Goal: Information Seeking & Learning: Learn about a topic

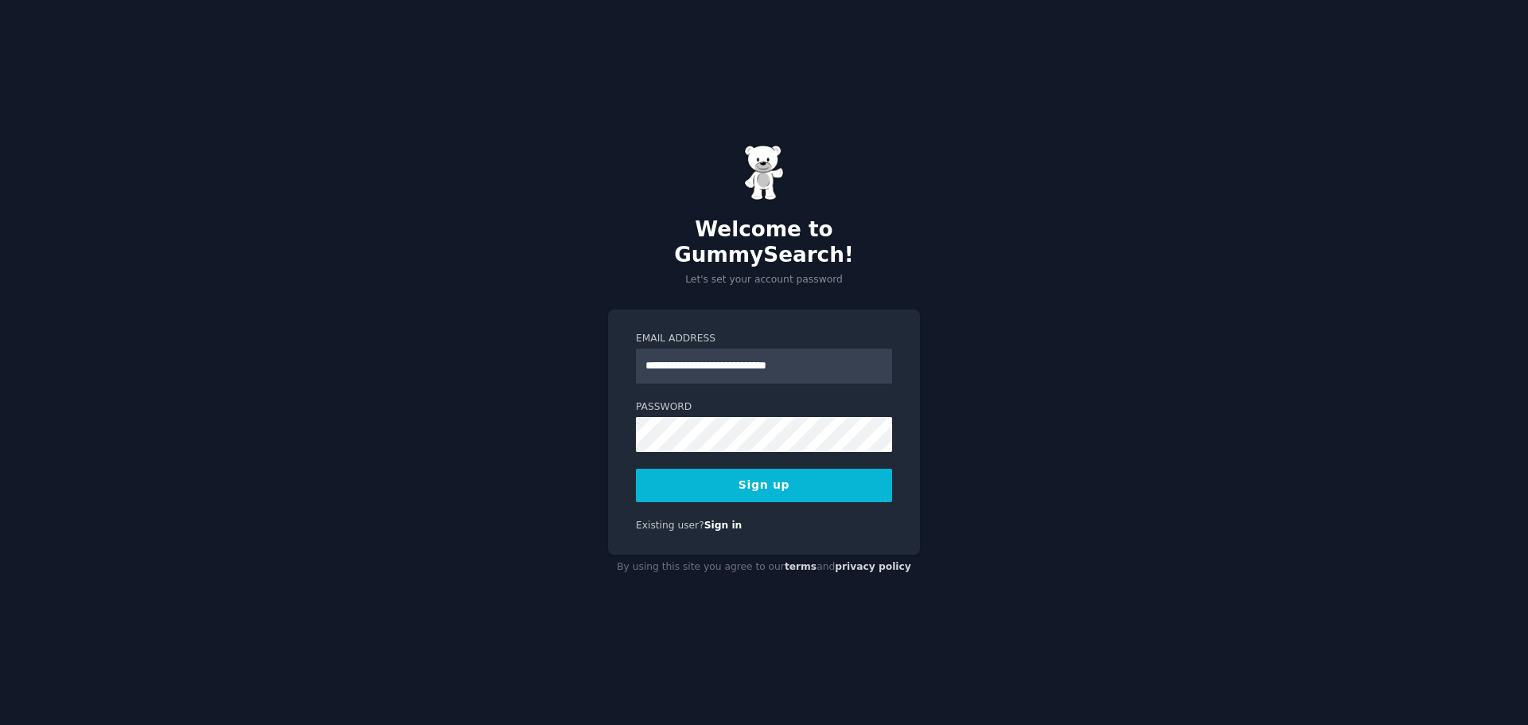
type input "**********"
click at [636, 469] on button "Sign up" at bounding box center [764, 485] width 256 height 33
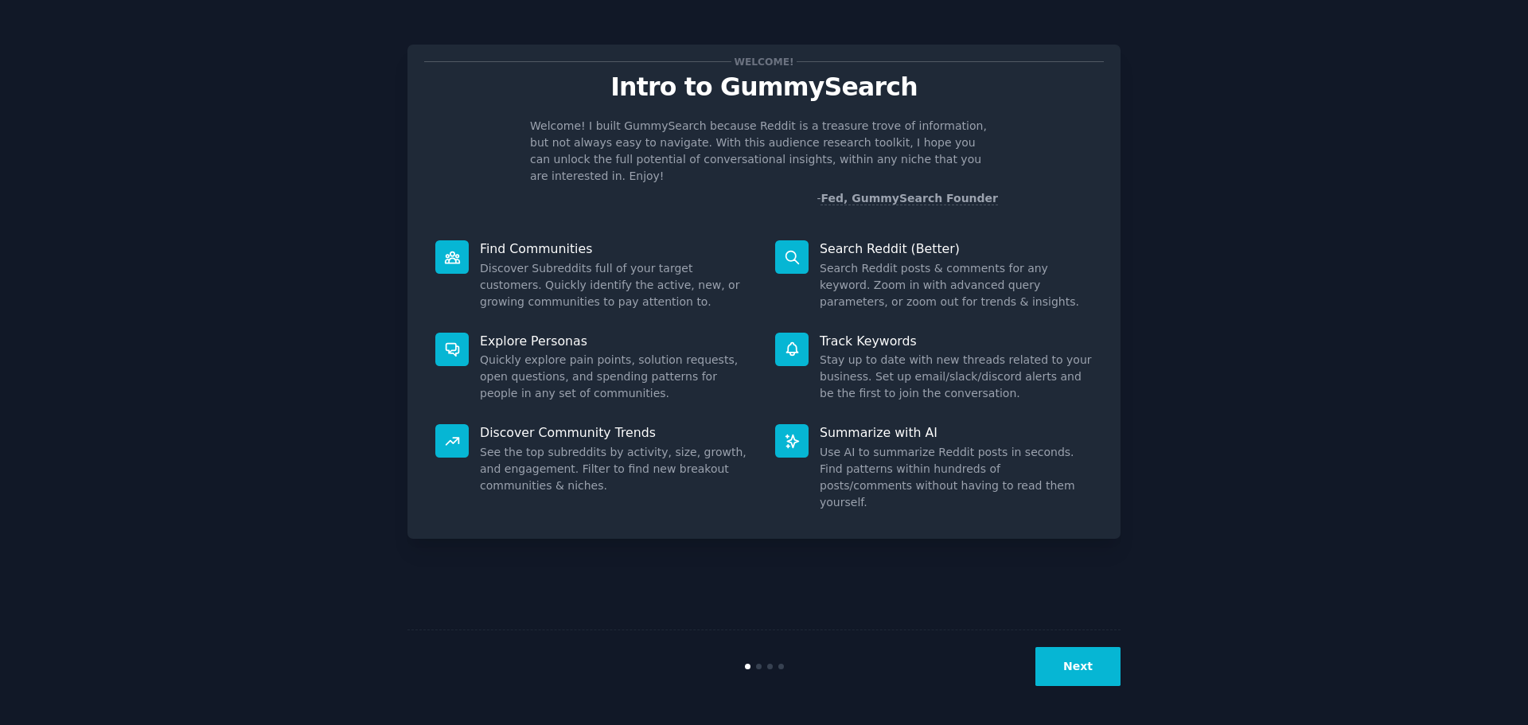
click at [1060, 677] on button "Next" at bounding box center [1077, 666] width 85 height 39
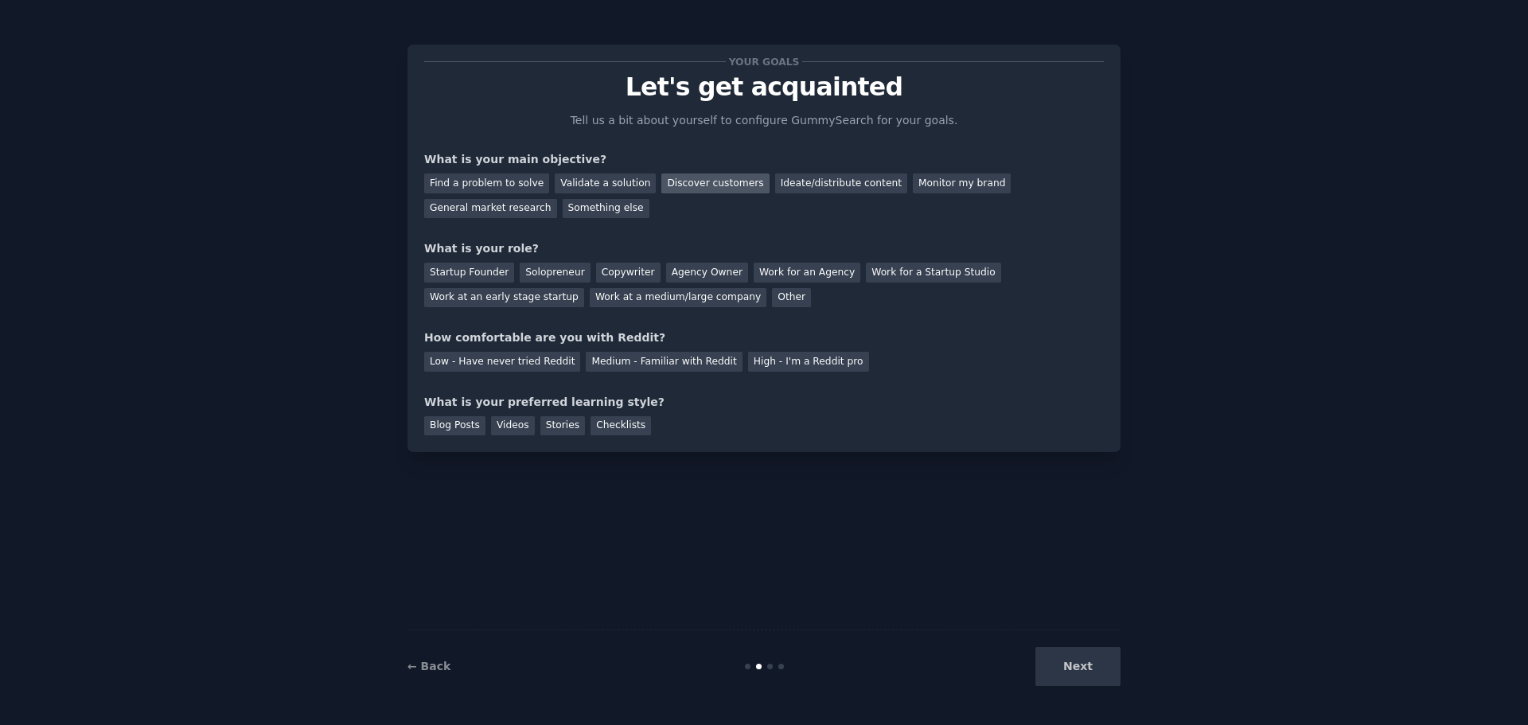
click at [705, 193] on div "Discover customers" at bounding box center [714, 183] width 107 height 20
click at [557, 199] on div "General market research" at bounding box center [490, 209] width 133 height 20
click at [922, 181] on div "Monitor my brand" at bounding box center [962, 183] width 98 height 20
click at [557, 199] on div "General market research" at bounding box center [490, 209] width 133 height 20
click at [793, 187] on div "Ideate/distribute content" at bounding box center [841, 183] width 132 height 20
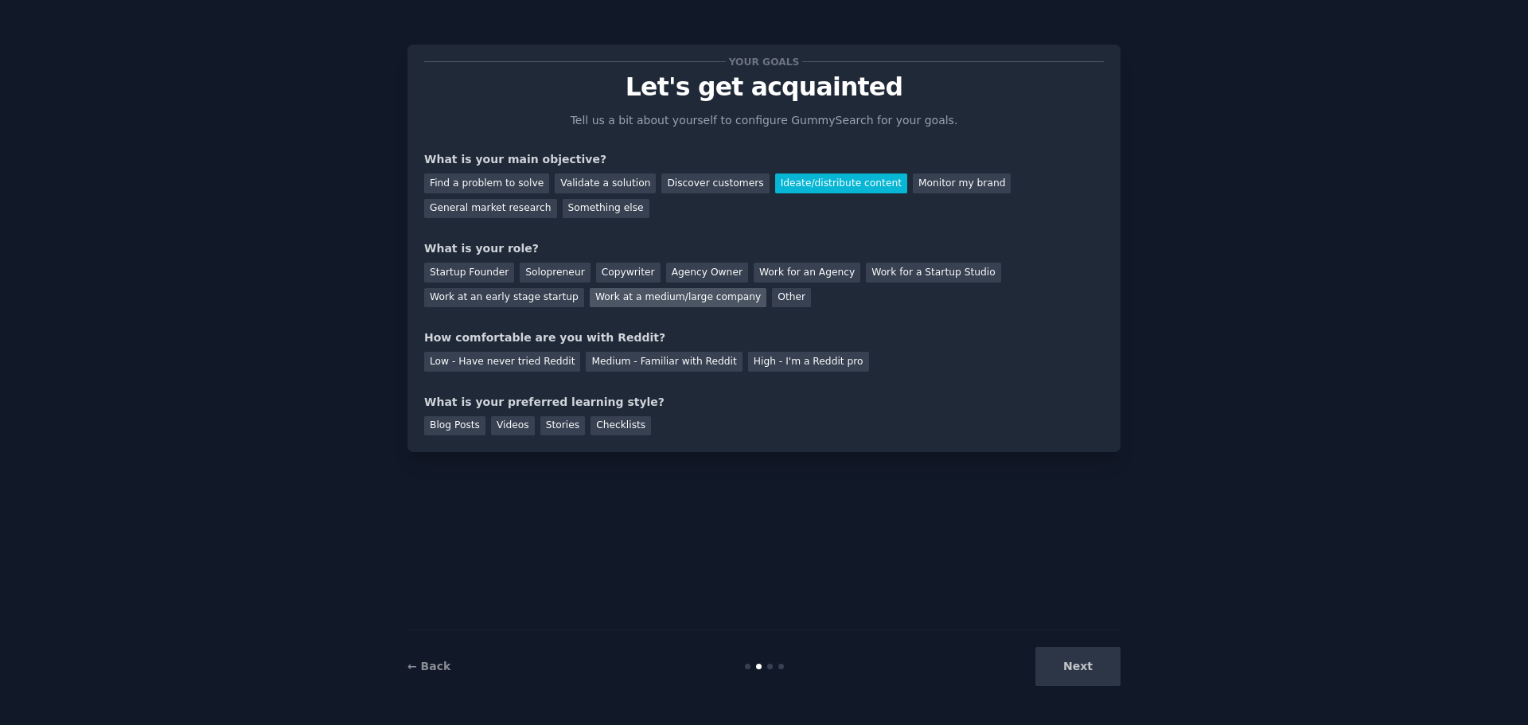
click at [590, 290] on div "Work at a medium/large company" at bounding box center [678, 298] width 177 height 20
click at [594, 363] on div "Medium - Familiar with Reddit" at bounding box center [664, 362] width 156 height 20
click at [597, 427] on div "Checklists" at bounding box center [620, 426] width 60 height 20
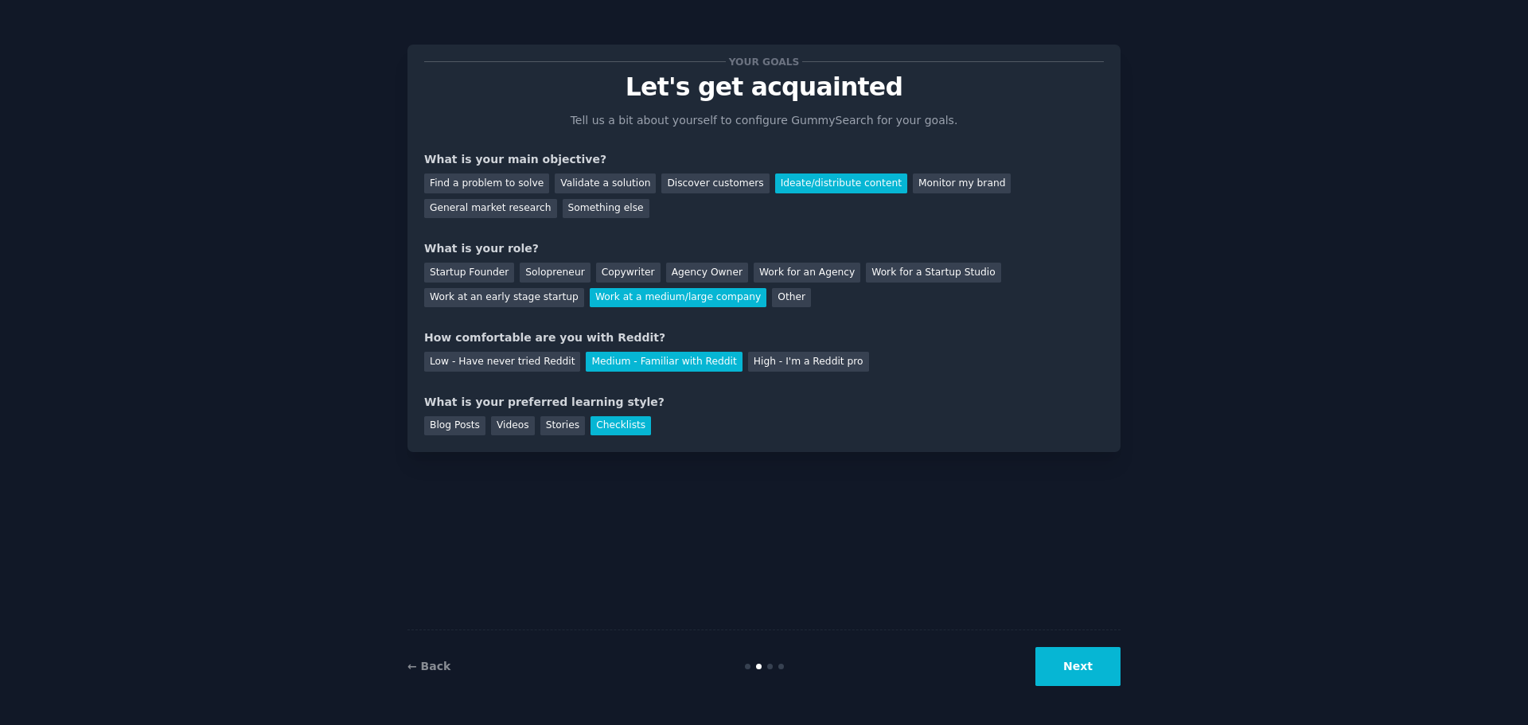
click at [1080, 672] on button "Next" at bounding box center [1077, 666] width 85 height 39
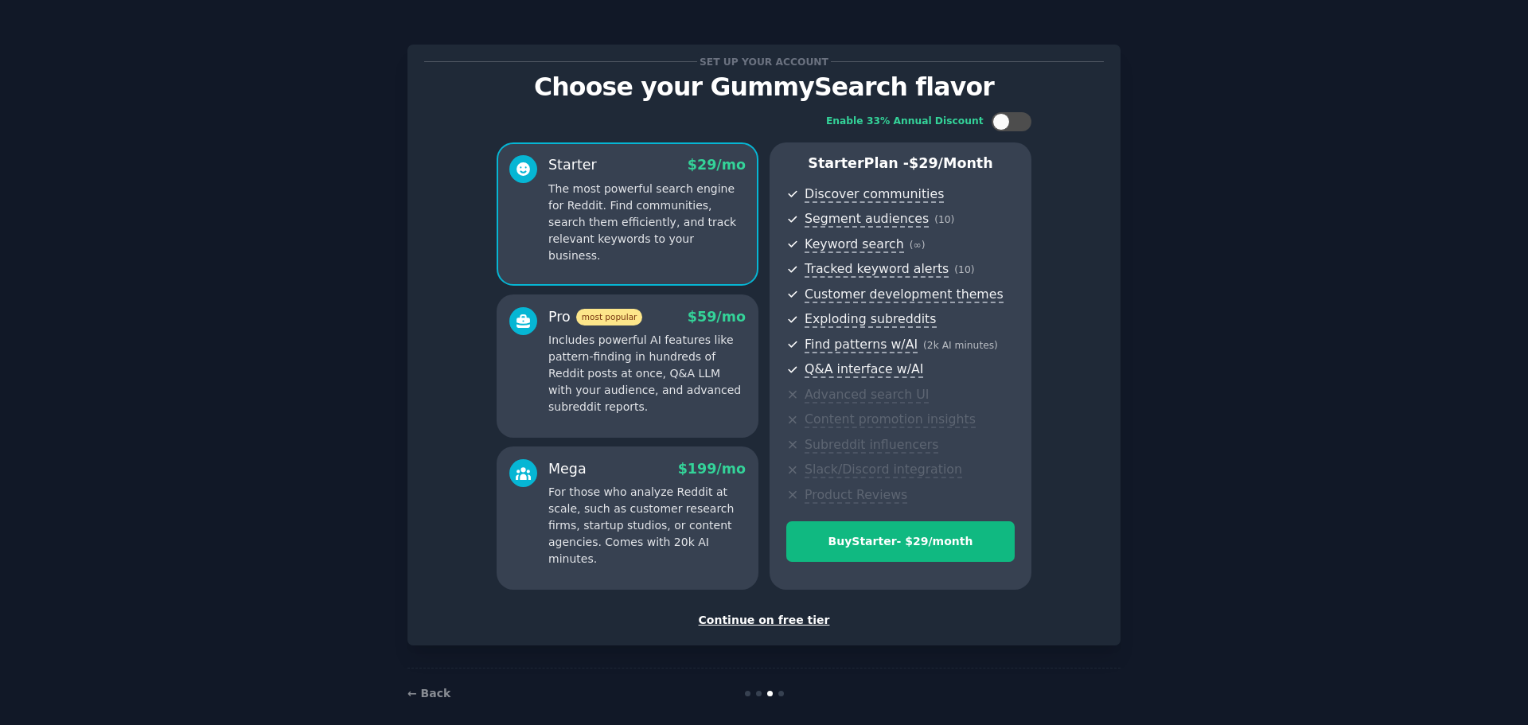
click at [745, 635] on div "Set up your account Choose your GummySearch flavor Enable 33% Annual Discount S…" at bounding box center [763, 345] width 713 height 601
click at [747, 629] on div "Set up your account Choose your GummySearch flavor Enable 33% Annual Discount S…" at bounding box center [763, 345] width 713 height 601
click at [774, 624] on div "Continue on free tier" at bounding box center [764, 620] width 680 height 17
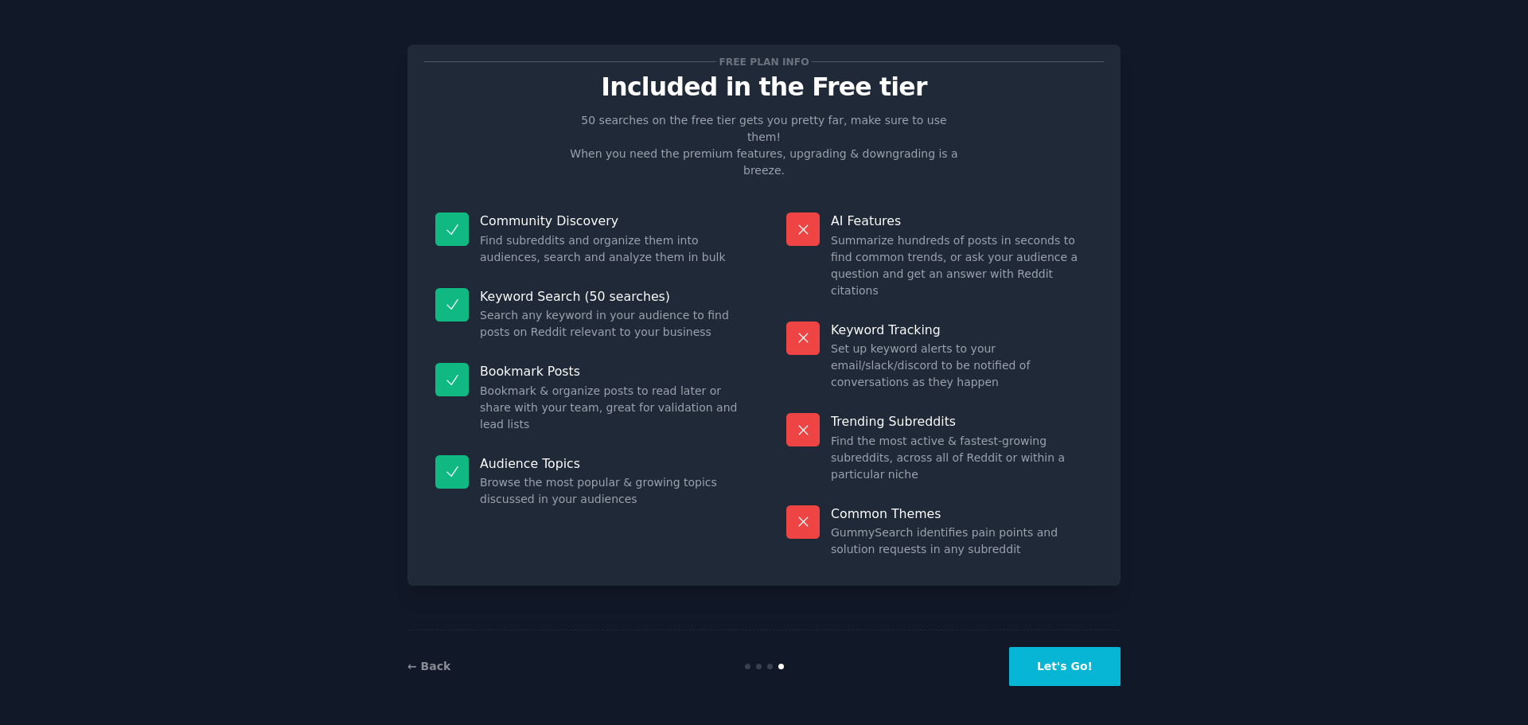
click at [1060, 645] on div "← Back Let's Go!" at bounding box center [763, 665] width 713 height 73
click at [1066, 675] on button "Let's Go!" at bounding box center [1064, 666] width 111 height 39
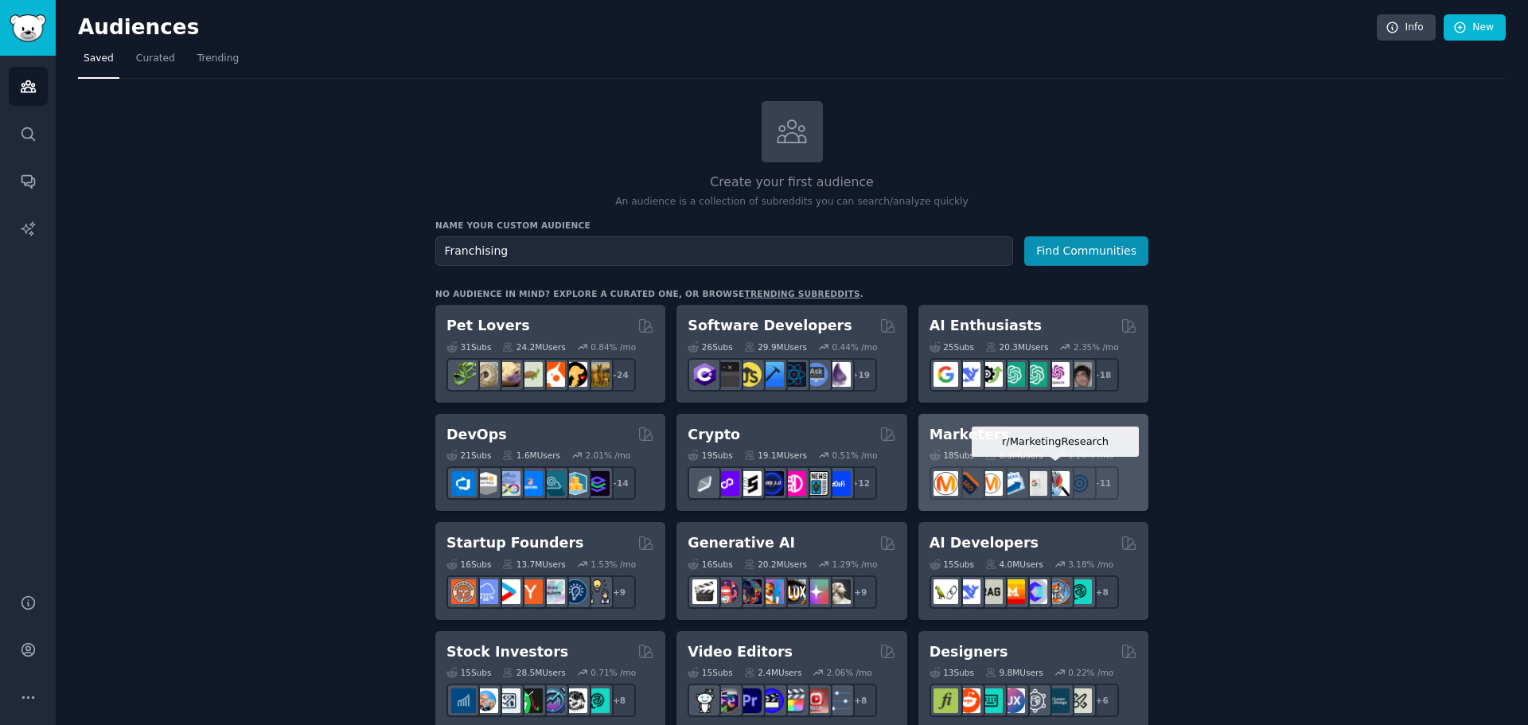
type input "Franchising"
click at [1024, 236] on button "Find Communities" at bounding box center [1086, 250] width 124 height 29
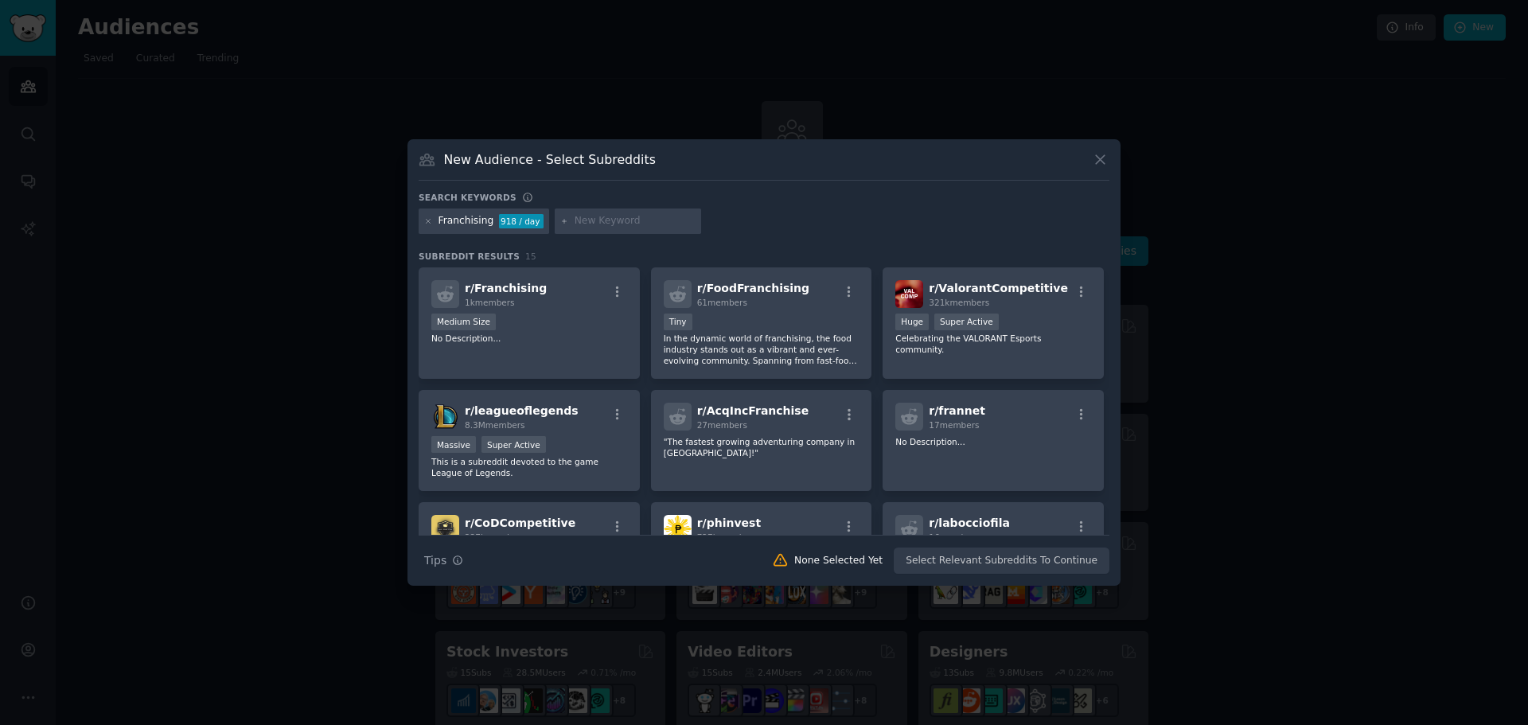
click at [617, 221] on input "text" at bounding box center [635, 221] width 121 height 14
type input "own your own business"
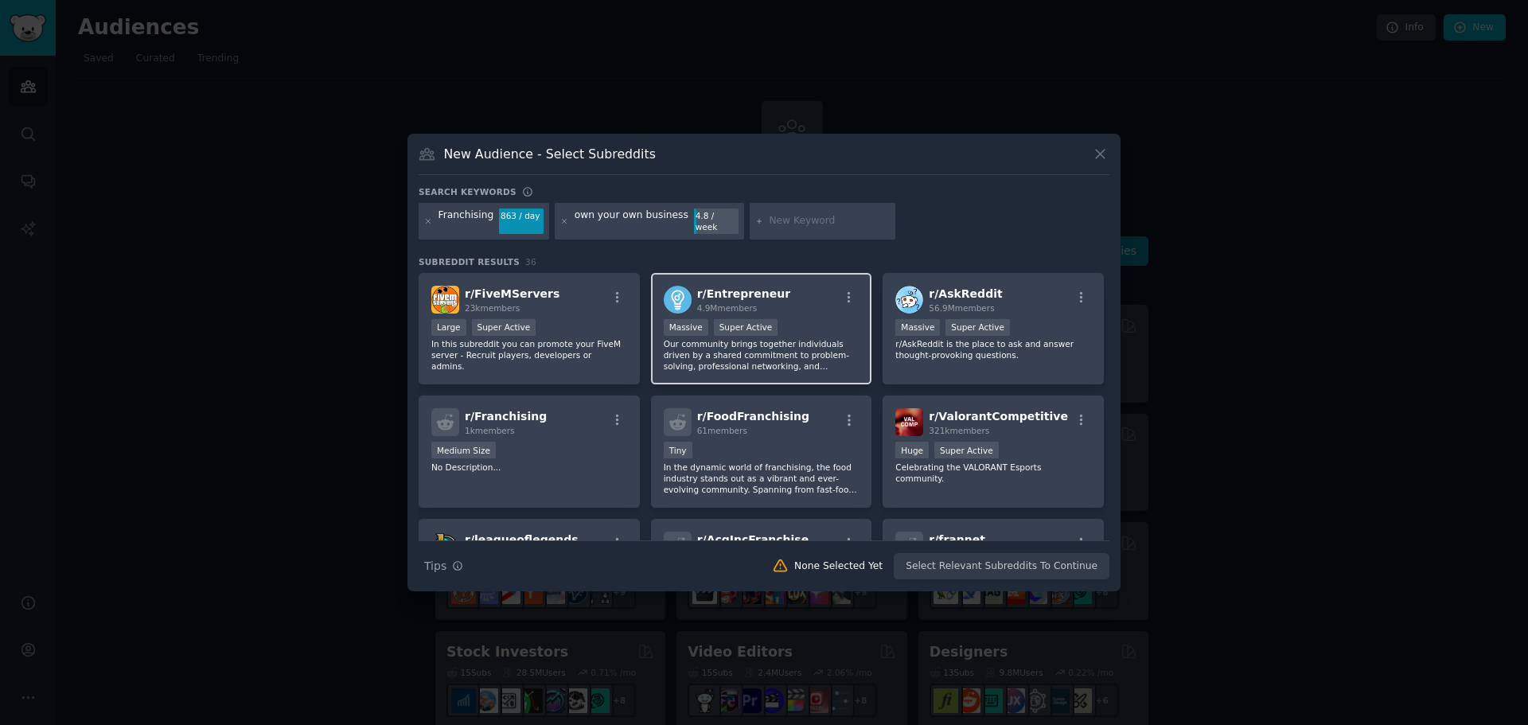
click at [725, 294] on span "r/ Entrepreneur" at bounding box center [743, 293] width 93 height 13
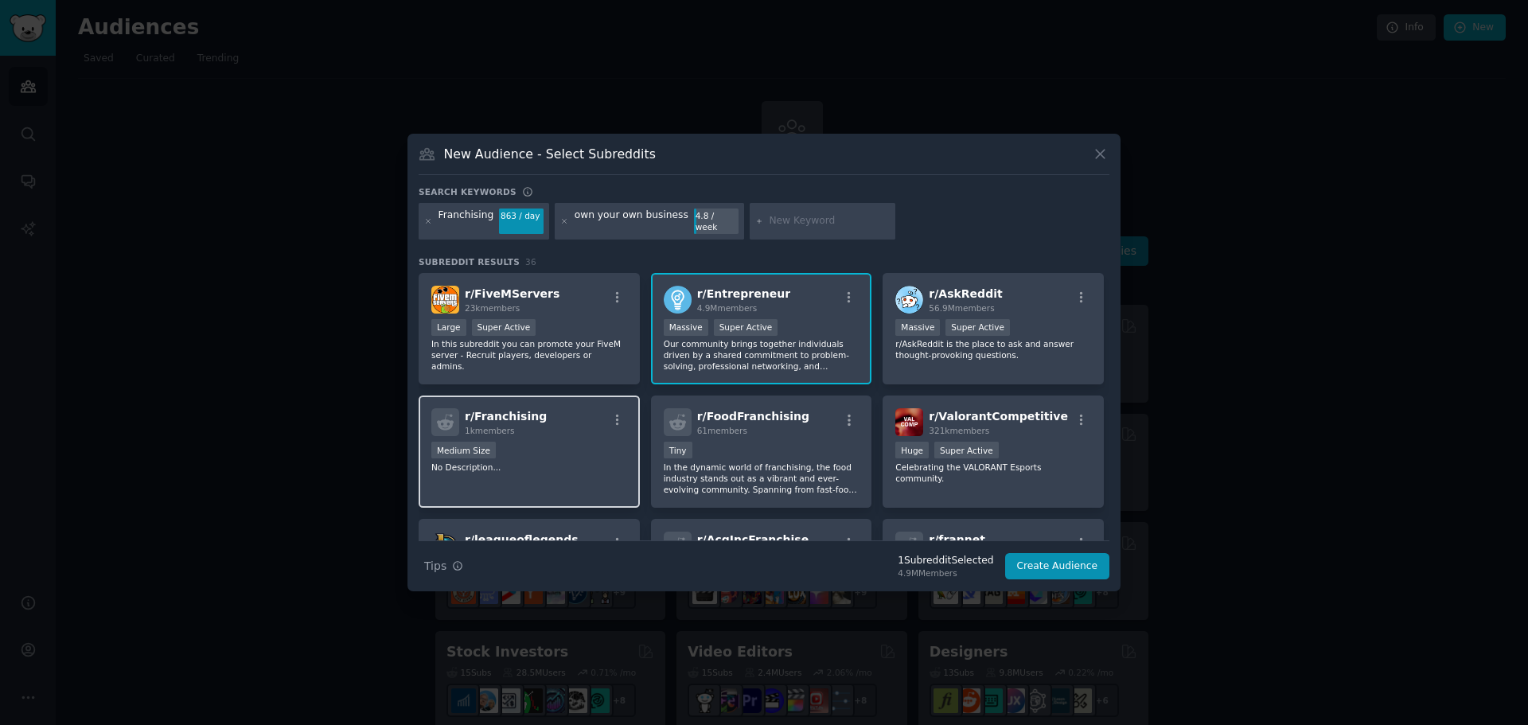
click at [562, 446] on div "Medium Size" at bounding box center [529, 452] width 196 height 20
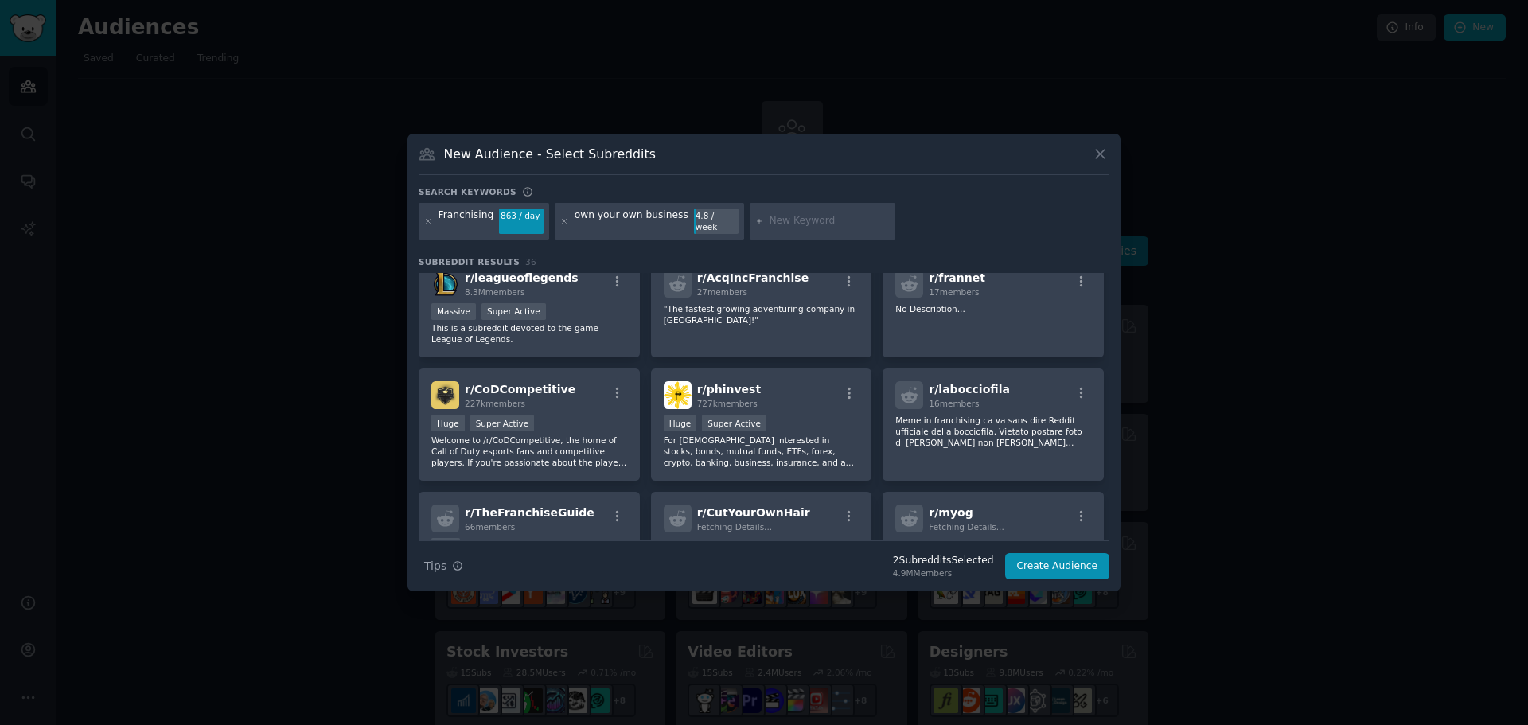
scroll to position [269, 0]
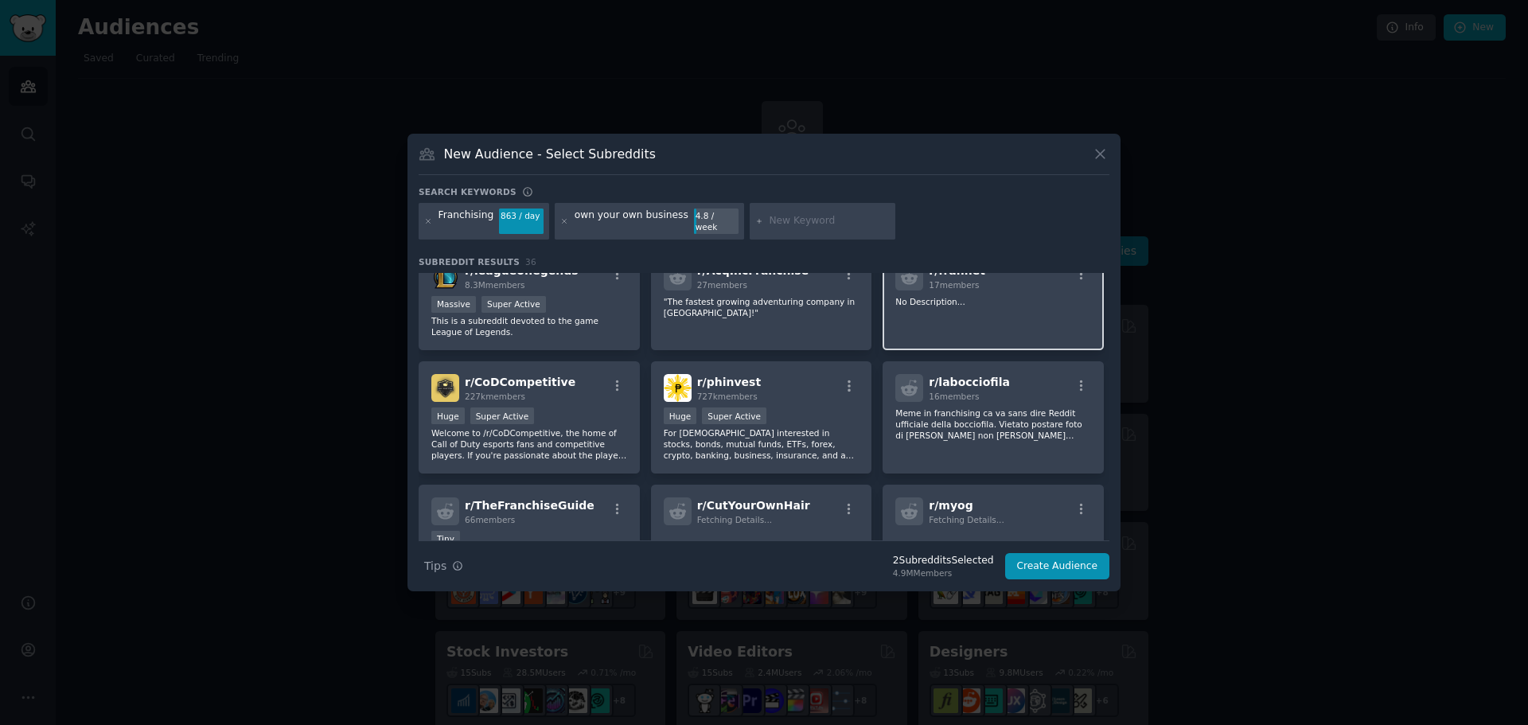
click at [991, 326] on div "r/ frannet 17 members No Description..." at bounding box center [993, 300] width 221 height 101
click at [769, 221] on input "text" at bounding box center [829, 221] width 121 height 14
type input "franchise"
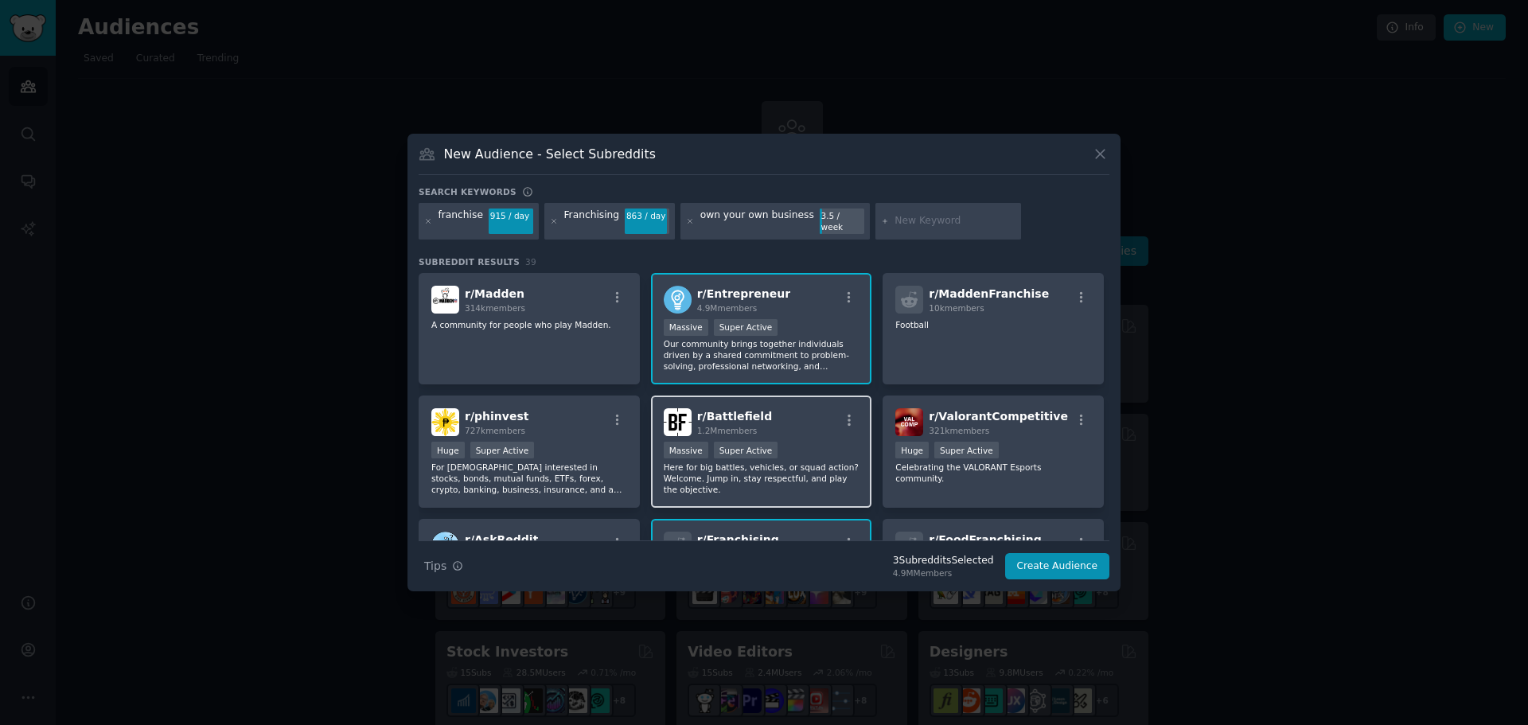
scroll to position [345, 0]
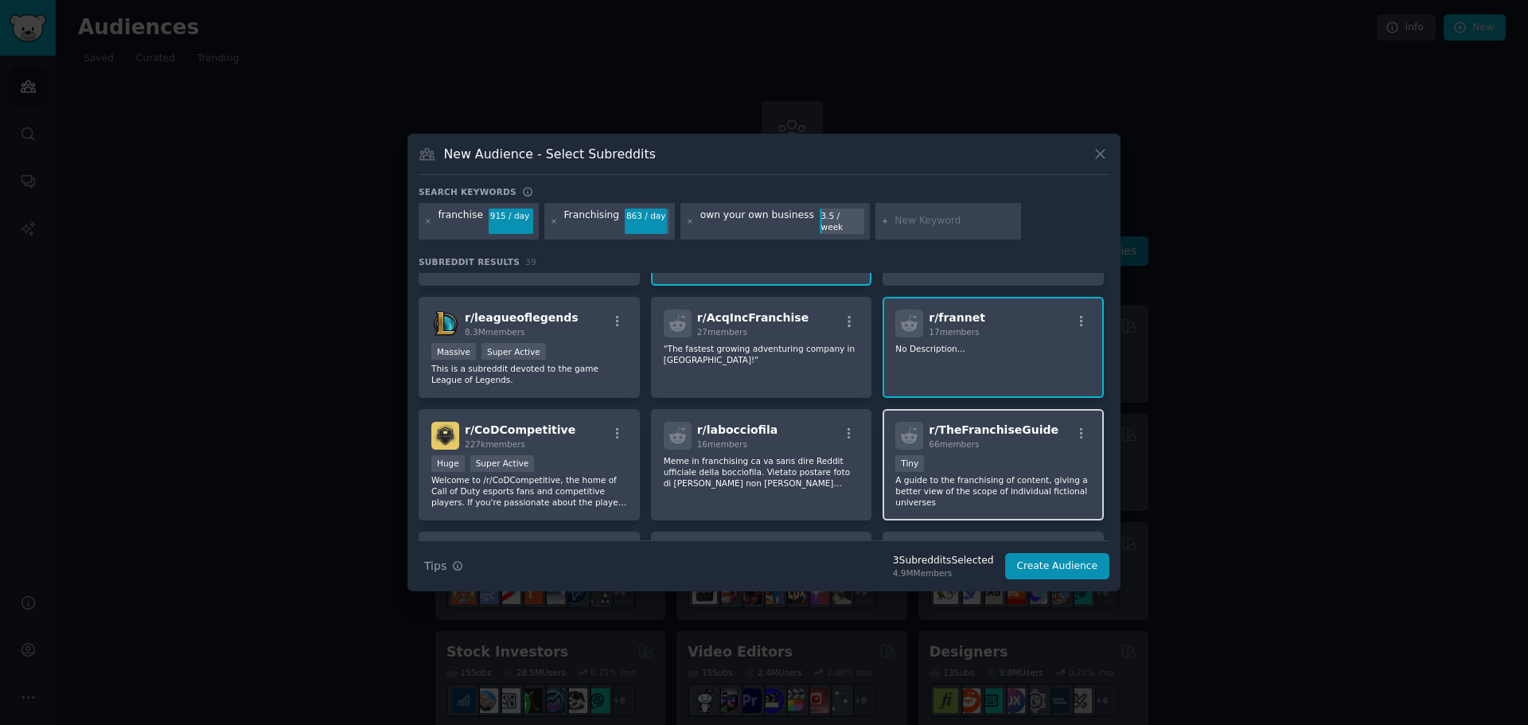
click at [1082, 502] on div "r/ TheFranchiseGuide 66 members Tiny A guide to the franchising of content, giv…" at bounding box center [993, 465] width 221 height 112
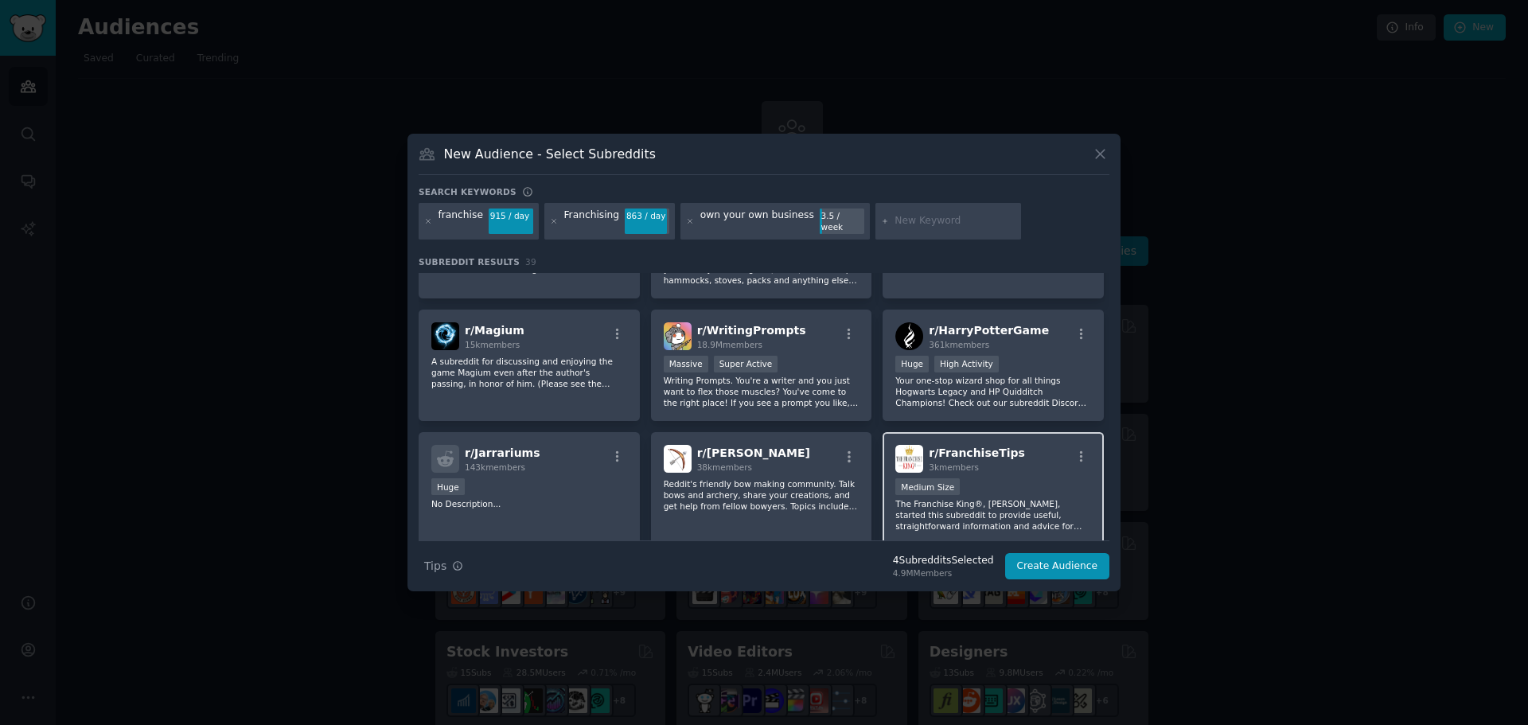
click at [1002, 481] on div "Medium Size" at bounding box center [993, 488] width 196 height 20
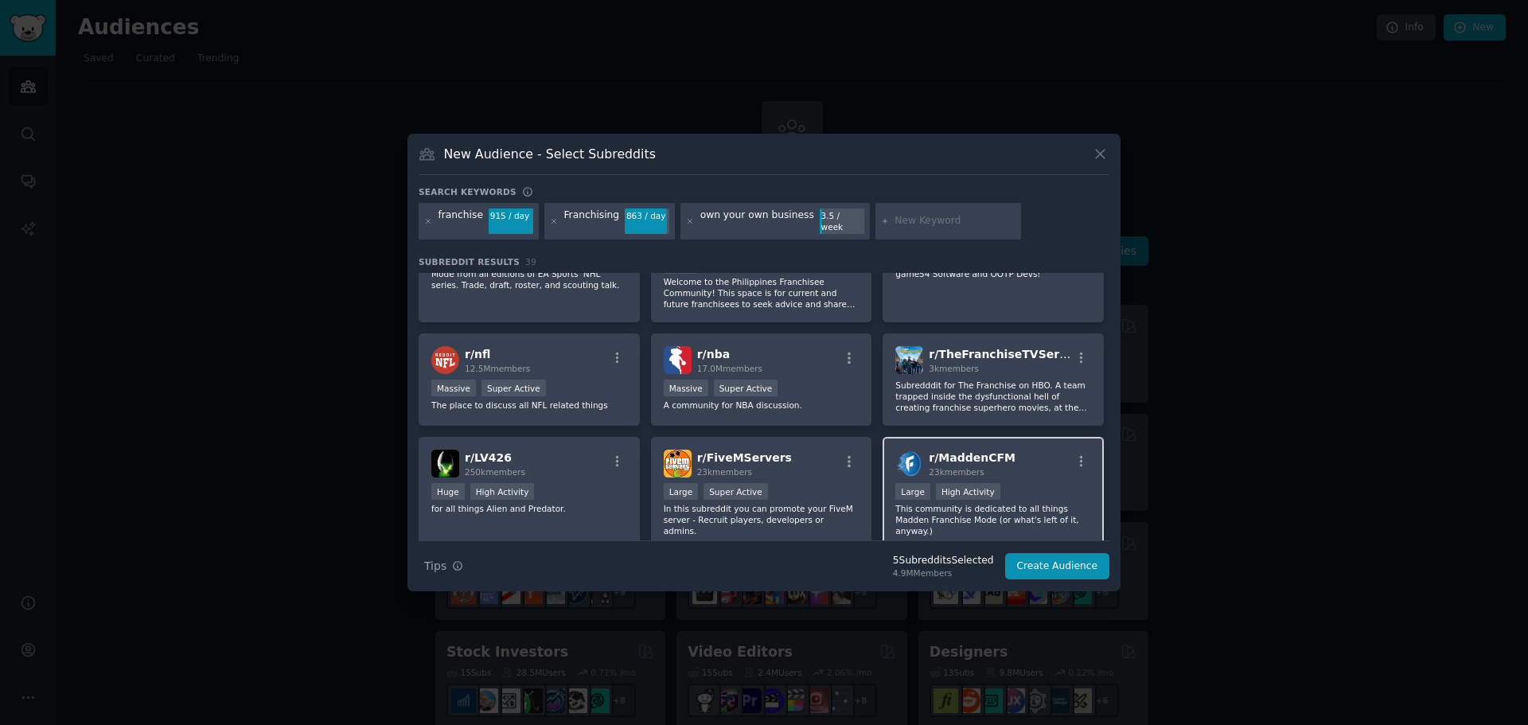
scroll to position [1334, 0]
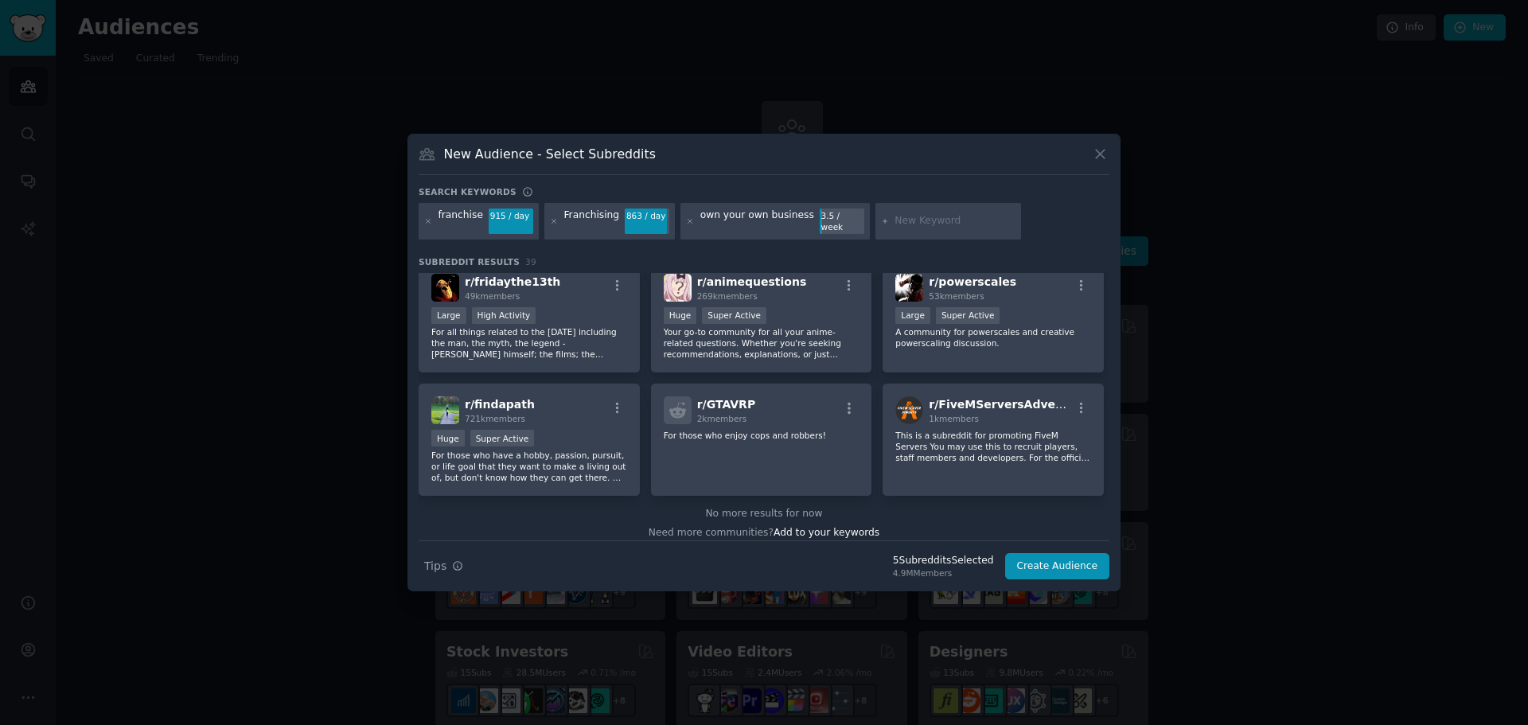
click at [910, 228] on div at bounding box center [948, 221] width 146 height 37
click at [908, 226] on input "text" at bounding box center [954, 221] width 121 height 14
type input "e"
type input "franchisee"
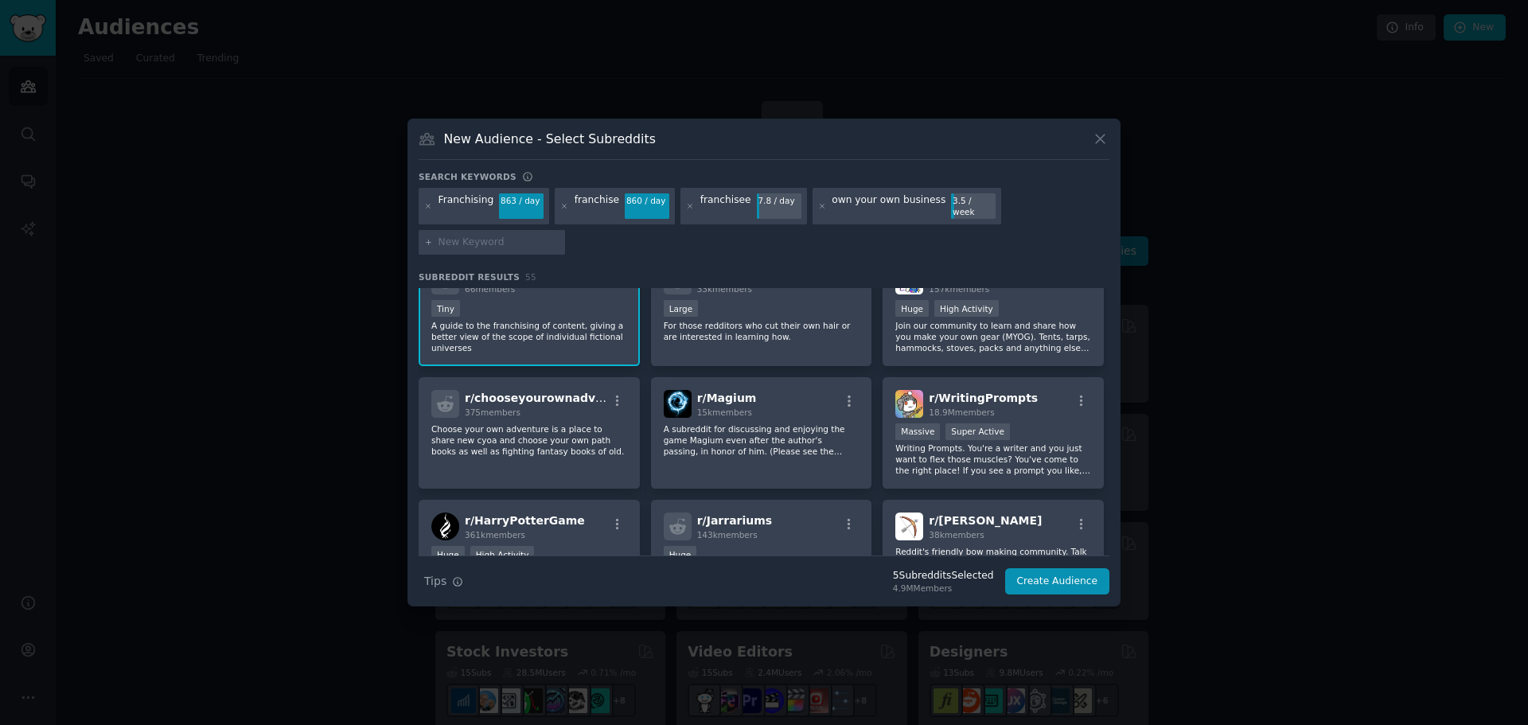
scroll to position [1018, 0]
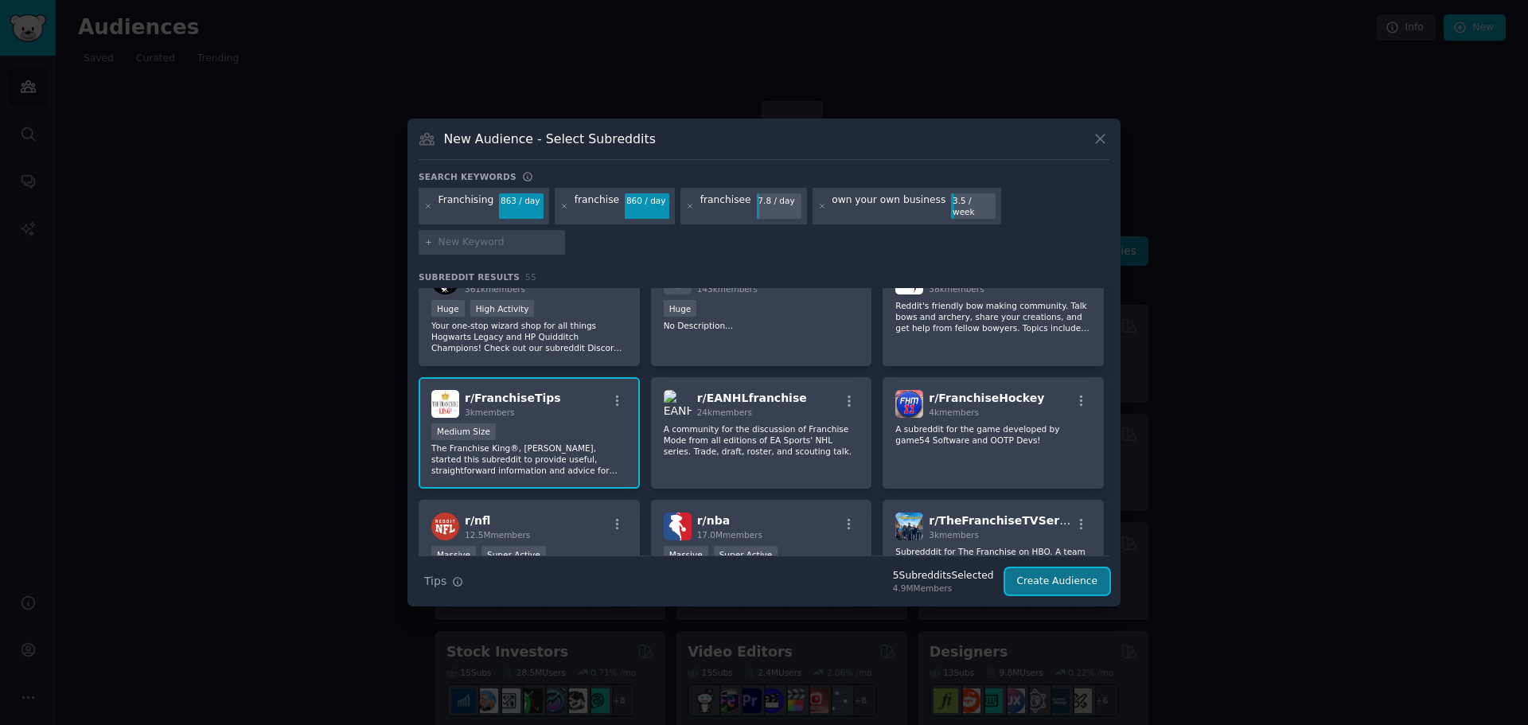
click at [1034, 584] on button "Create Audience" at bounding box center [1057, 581] width 105 height 27
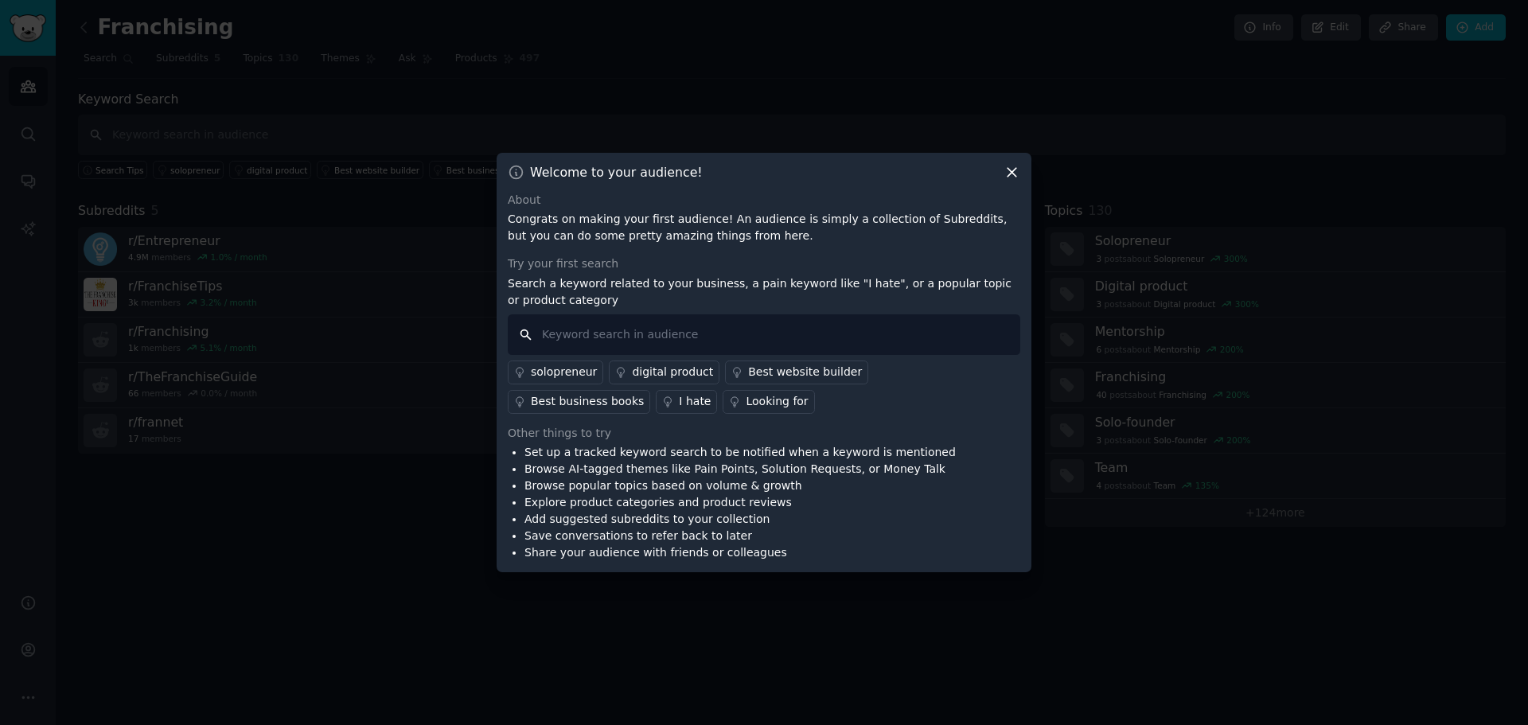
click at [649, 329] on input "text" at bounding box center [764, 334] width 513 height 41
type input "Own a franchise"
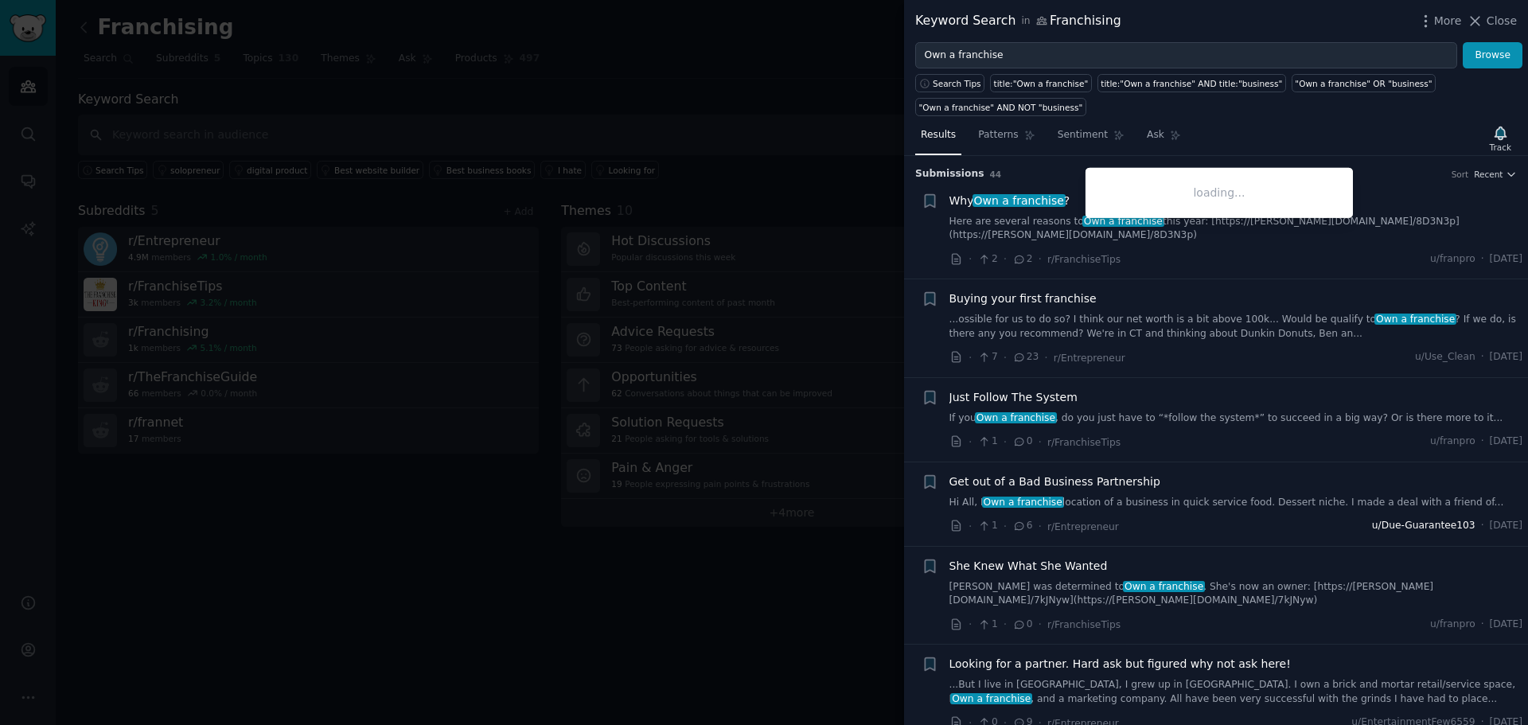
scroll to position [345, 0]
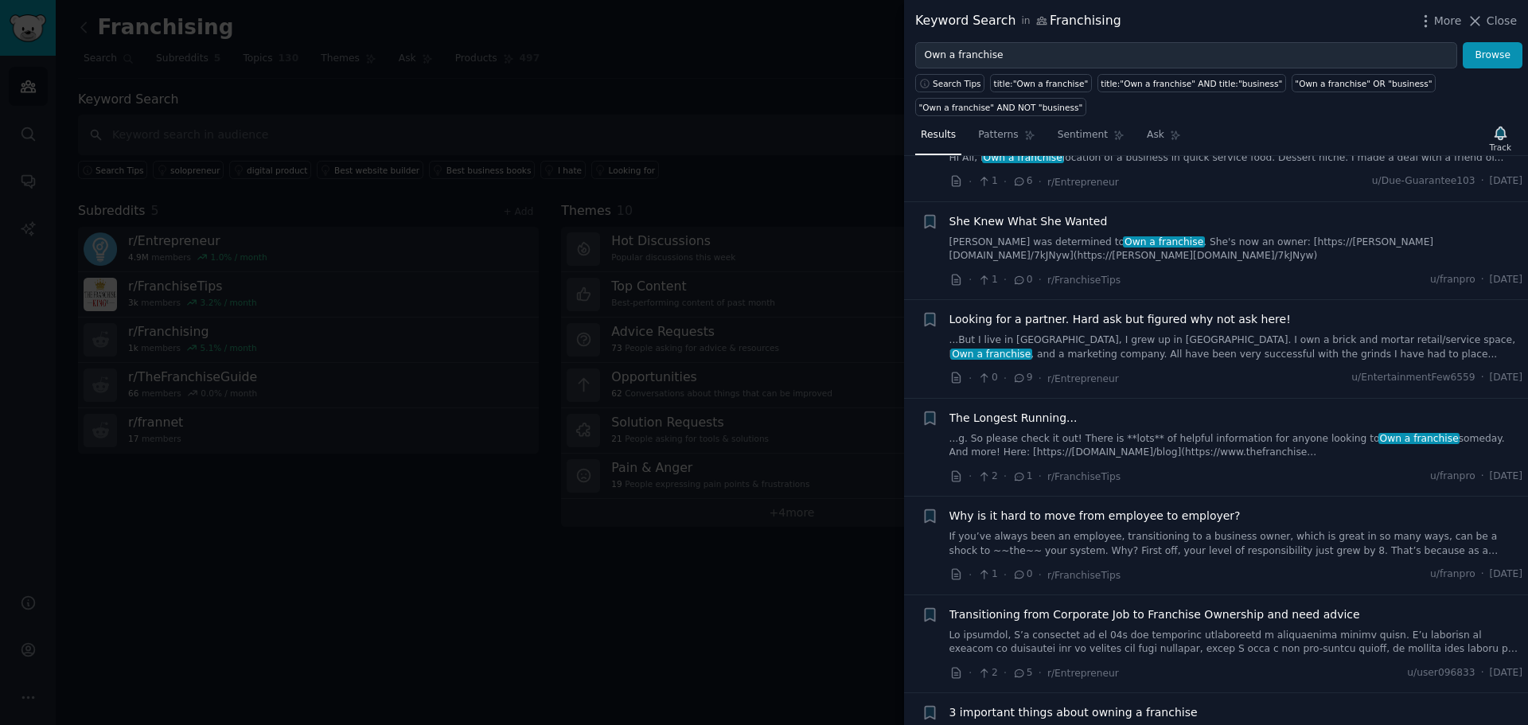
drag, startPoint x: 1315, startPoint y: 579, endPoint x: 1303, endPoint y: 583, distance: 13.1
click at [1315, 606] on span "Transitioning from Corporate Job to Franchise Ownership and need advice" at bounding box center [1154, 614] width 411 height 17
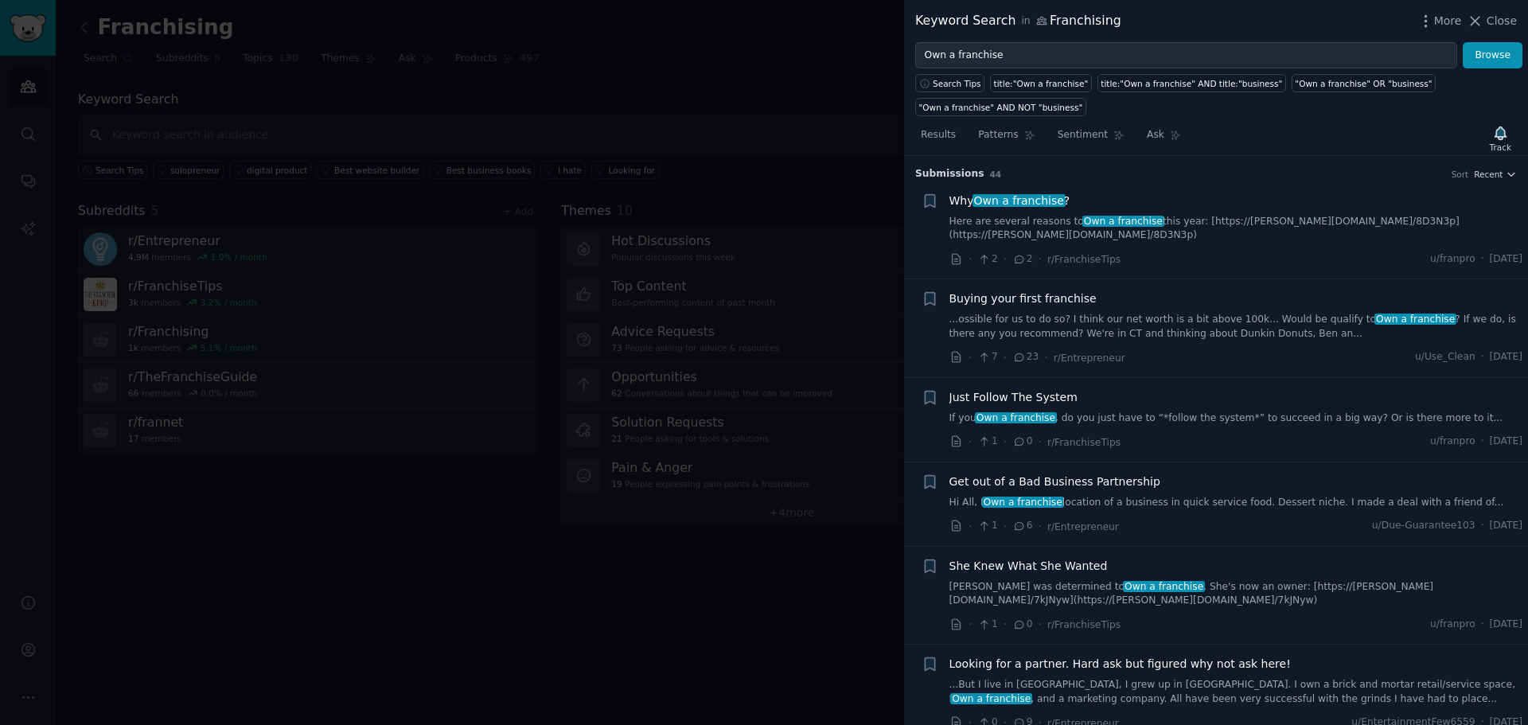
click at [1186, 203] on div "Why Own a franchise ?" at bounding box center [1236, 201] width 574 height 17
click at [1177, 219] on link "Here are several reasons to Own a franchise this year: [https://[PERSON_NAME][D…" at bounding box center [1236, 229] width 574 height 28
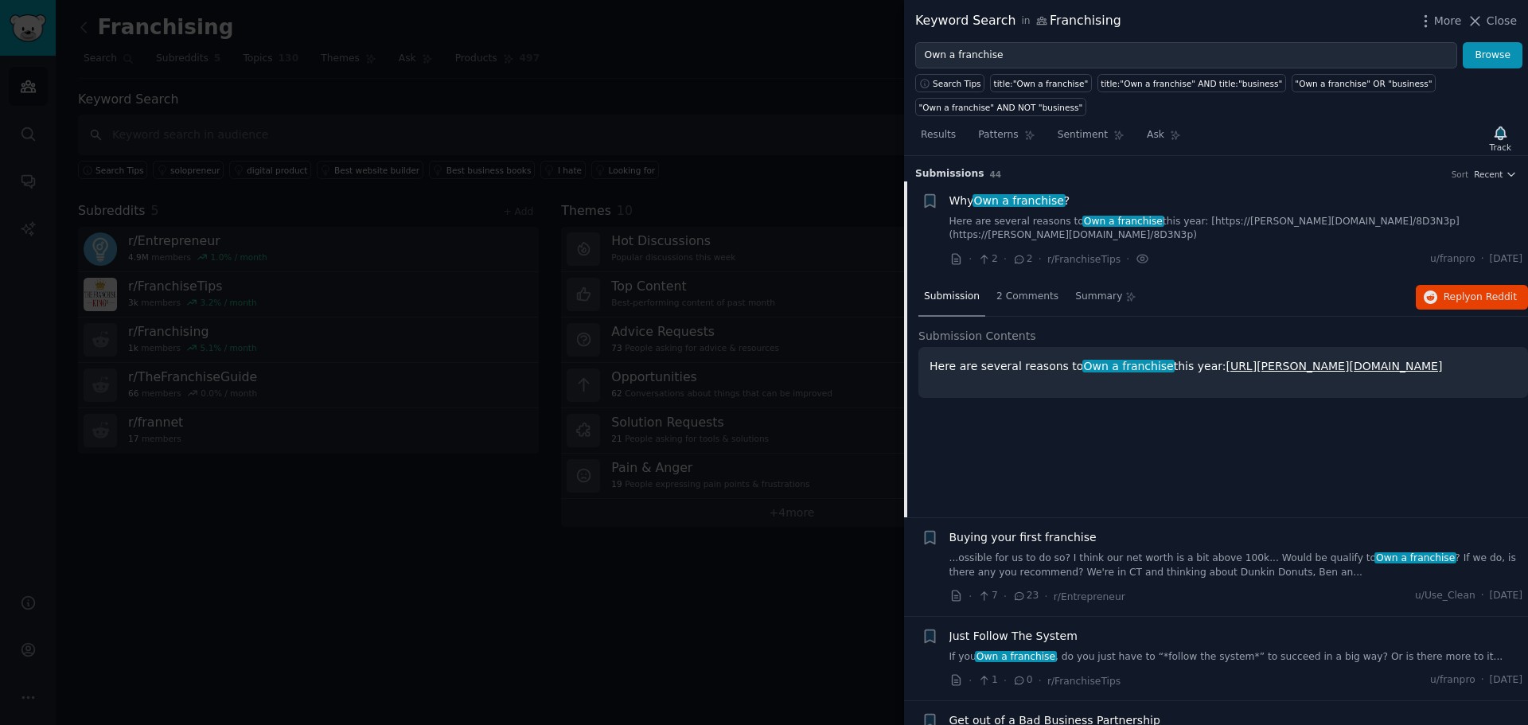
scroll to position [25, 0]
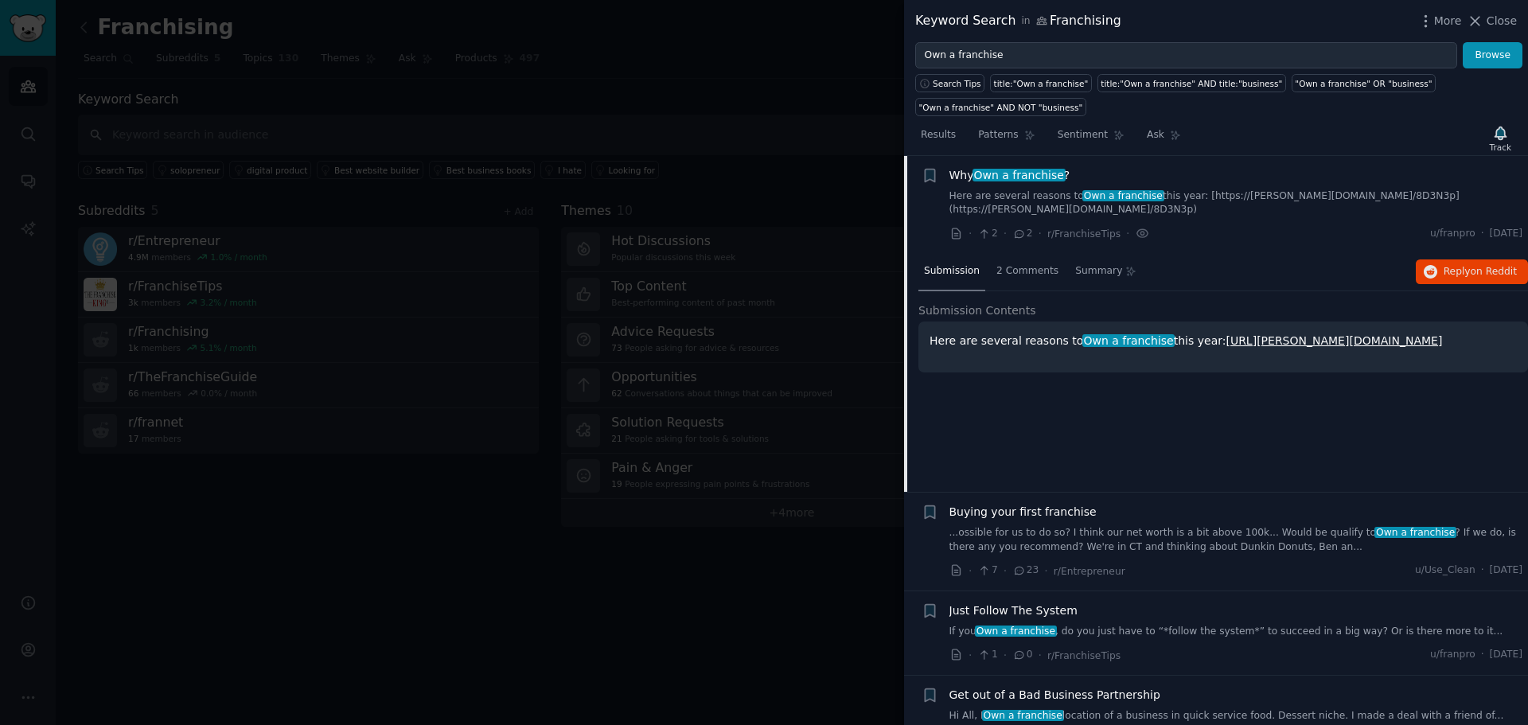
click at [1242, 526] on link "...ossible for us to do so? I think our net worth is a bit above 100k... Would …" at bounding box center [1236, 540] width 574 height 28
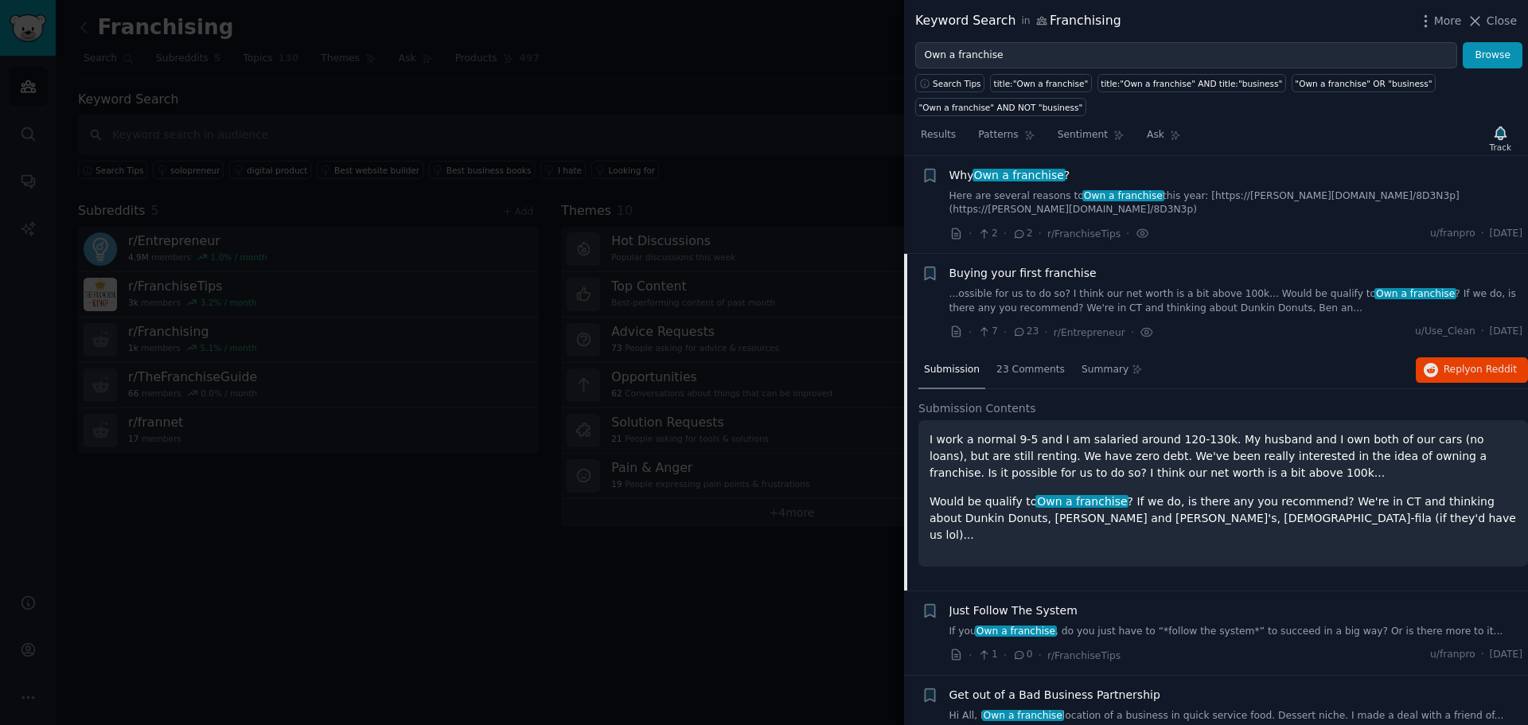
scroll to position [110, 0]
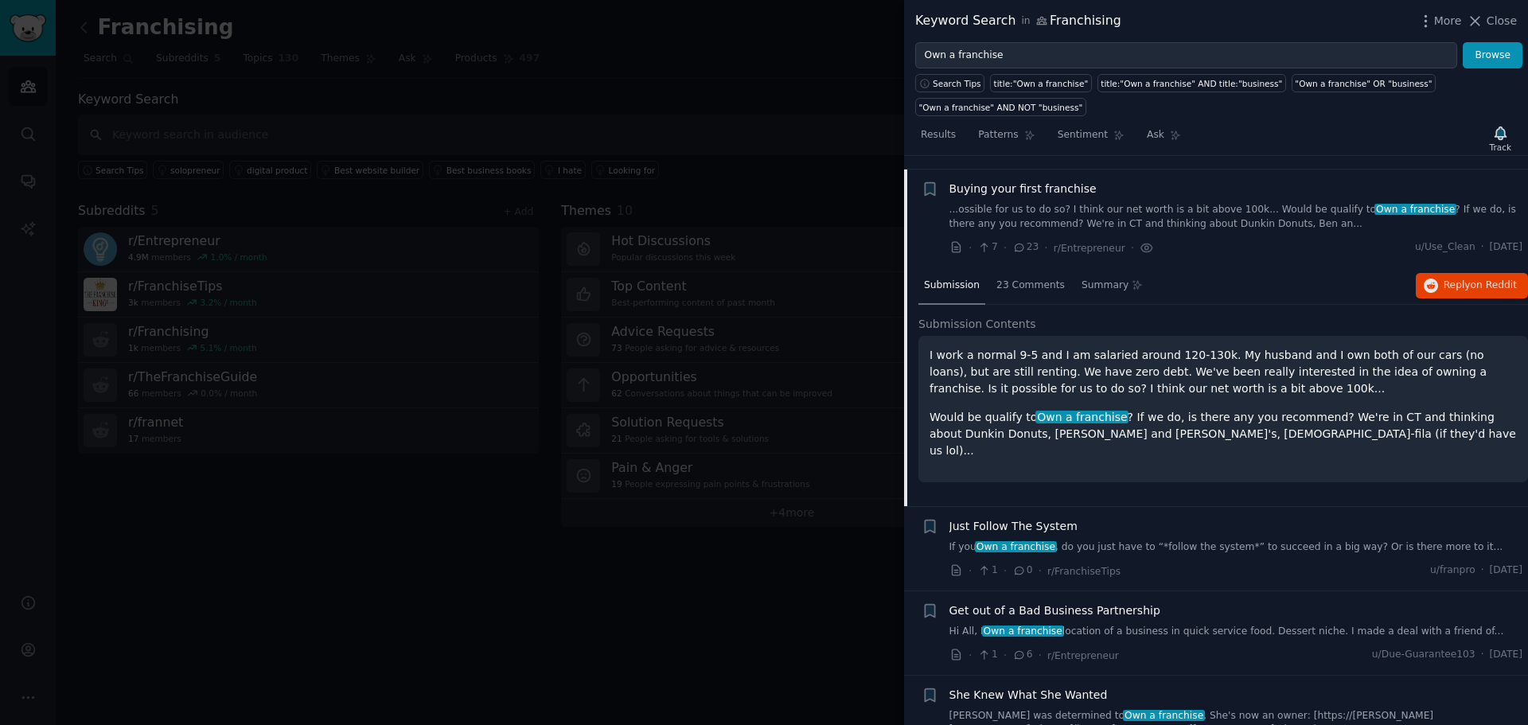
click at [1050, 181] on span "Buying your first franchise" at bounding box center [1022, 189] width 147 height 17
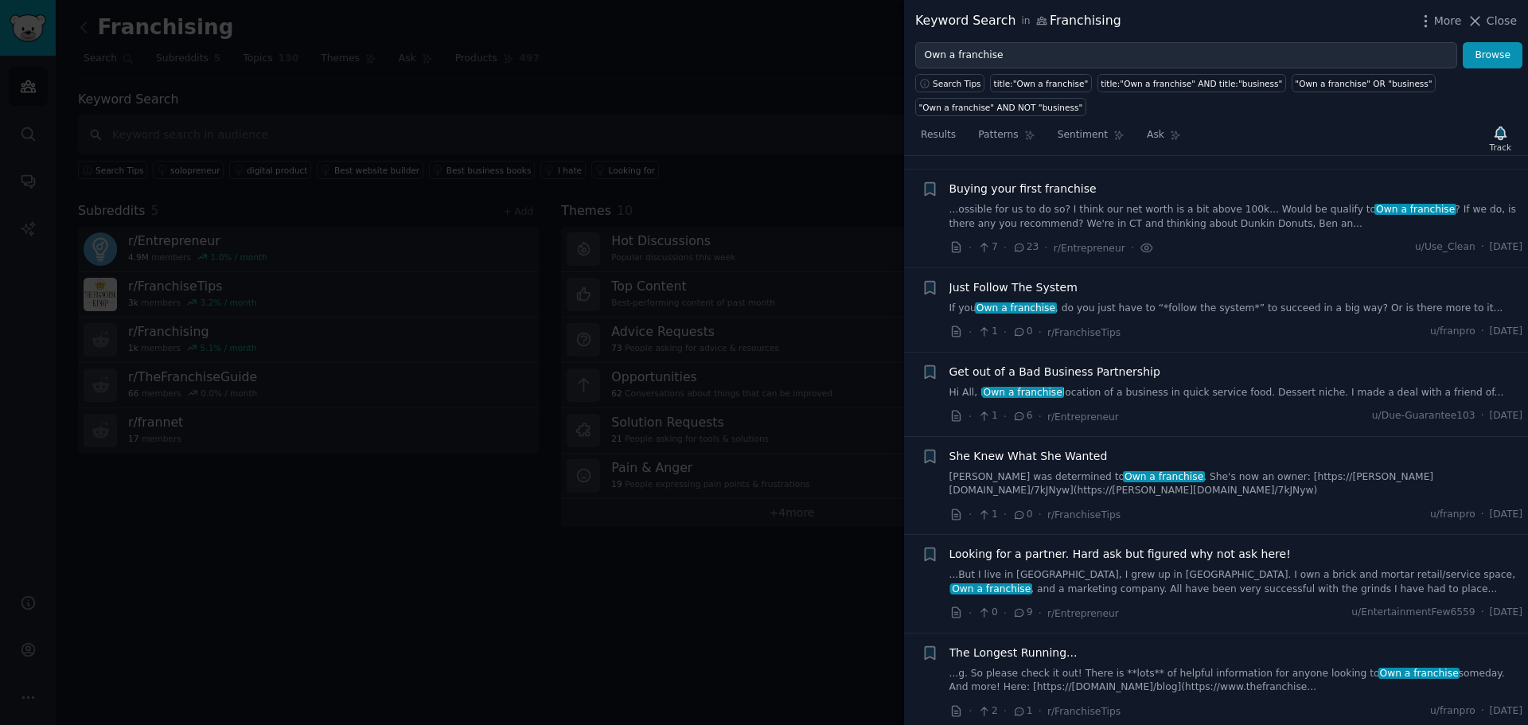
click at [1050, 181] on span "Buying your first franchise" at bounding box center [1022, 189] width 147 height 17
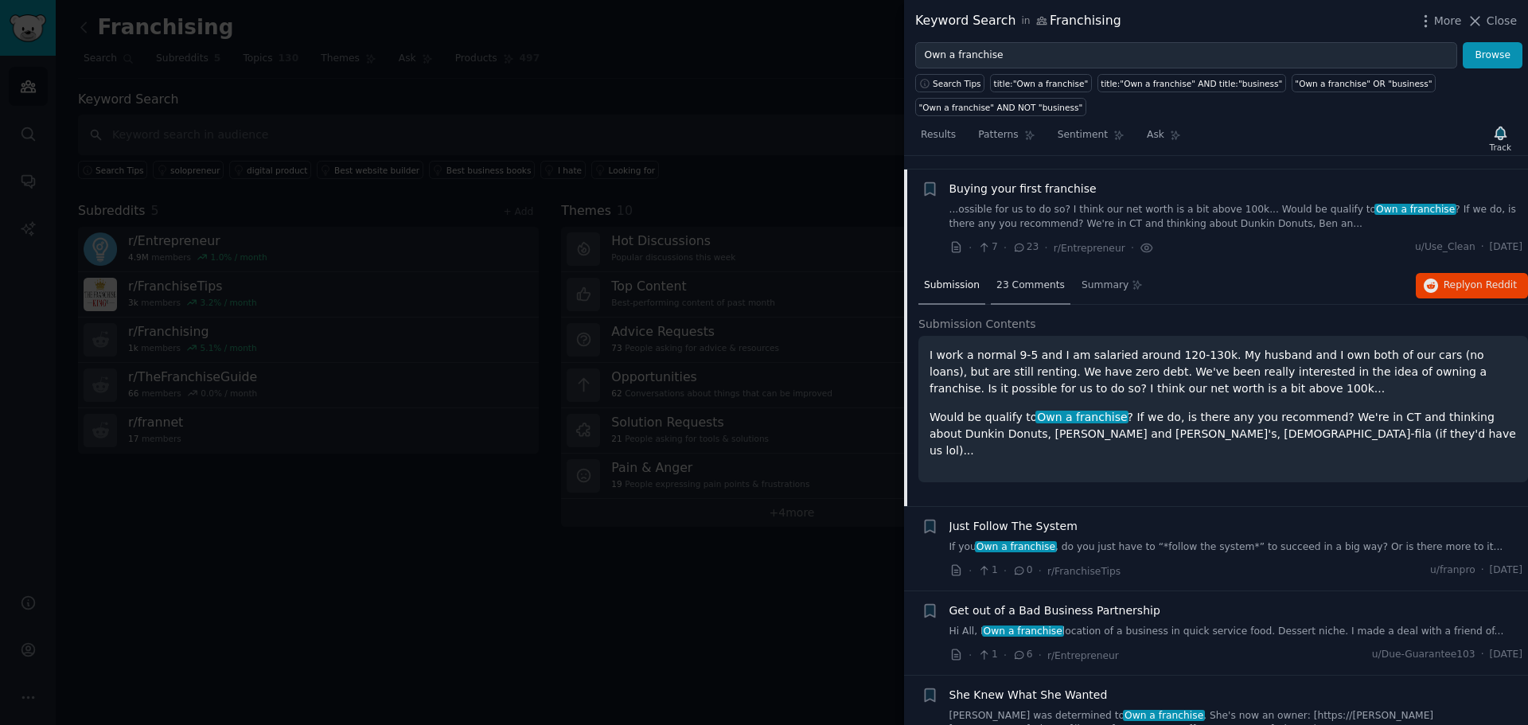
click at [1029, 279] on span "23 Comments" at bounding box center [1030, 286] width 68 height 14
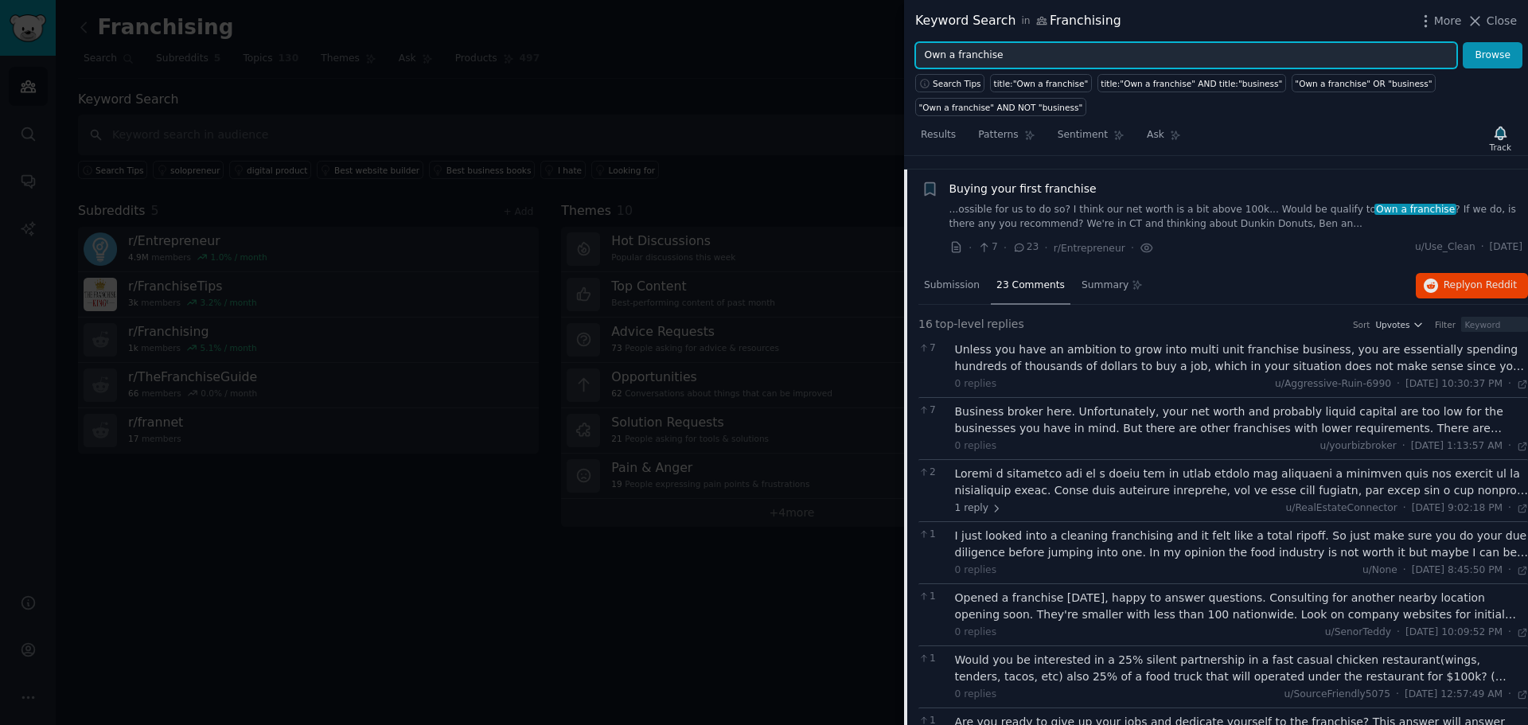
click at [1060, 56] on input "Own a franchise" at bounding box center [1186, 55] width 542 height 27
type input "great clips"
click at [1463, 42] on button "Browse" at bounding box center [1493, 55] width 60 height 27
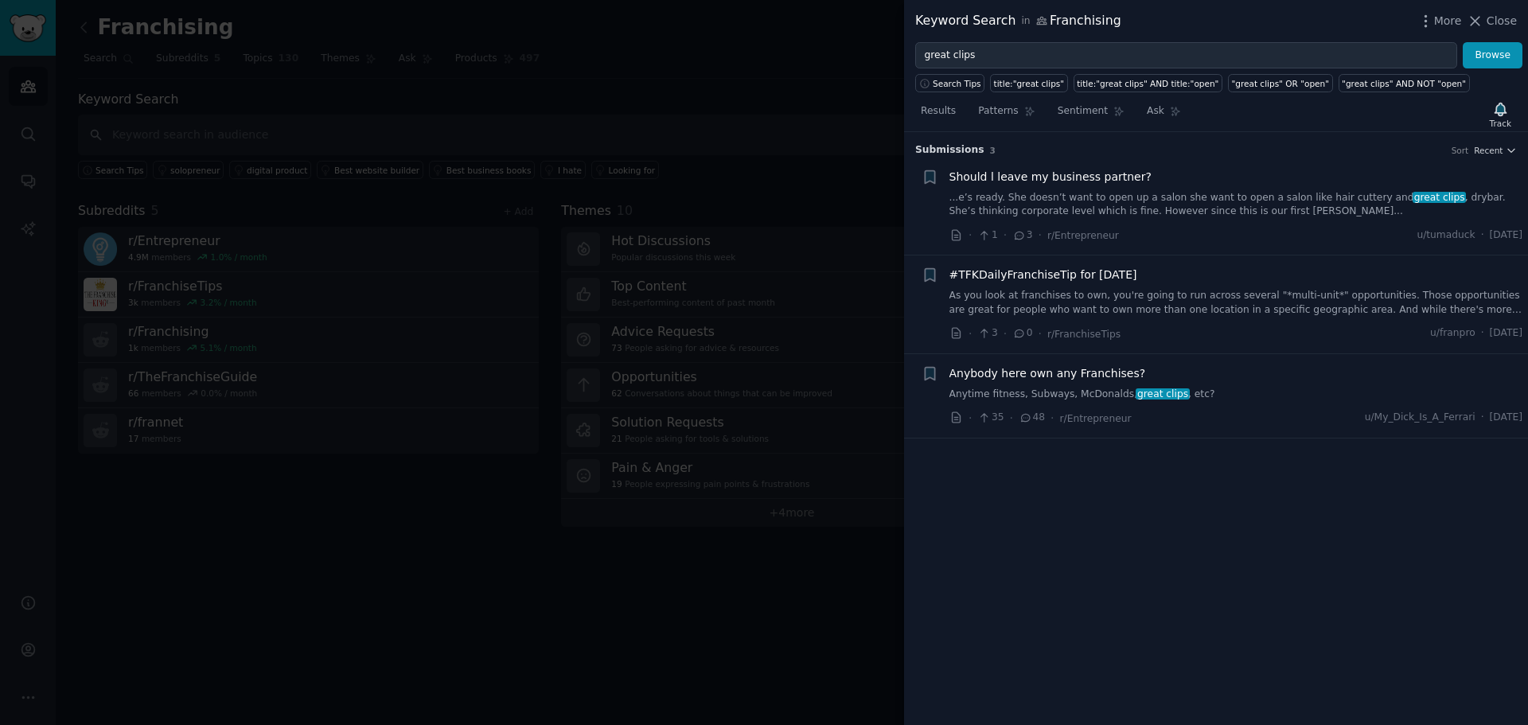
click at [1234, 384] on div "Anybody here own any Franchises? Anytime fitness, Subways, McDonalds, great cli…" at bounding box center [1236, 383] width 574 height 37
click at [1210, 392] on link "Anytime fitness, Subways, McDonalds, great clips , etc?" at bounding box center [1236, 395] width 574 height 14
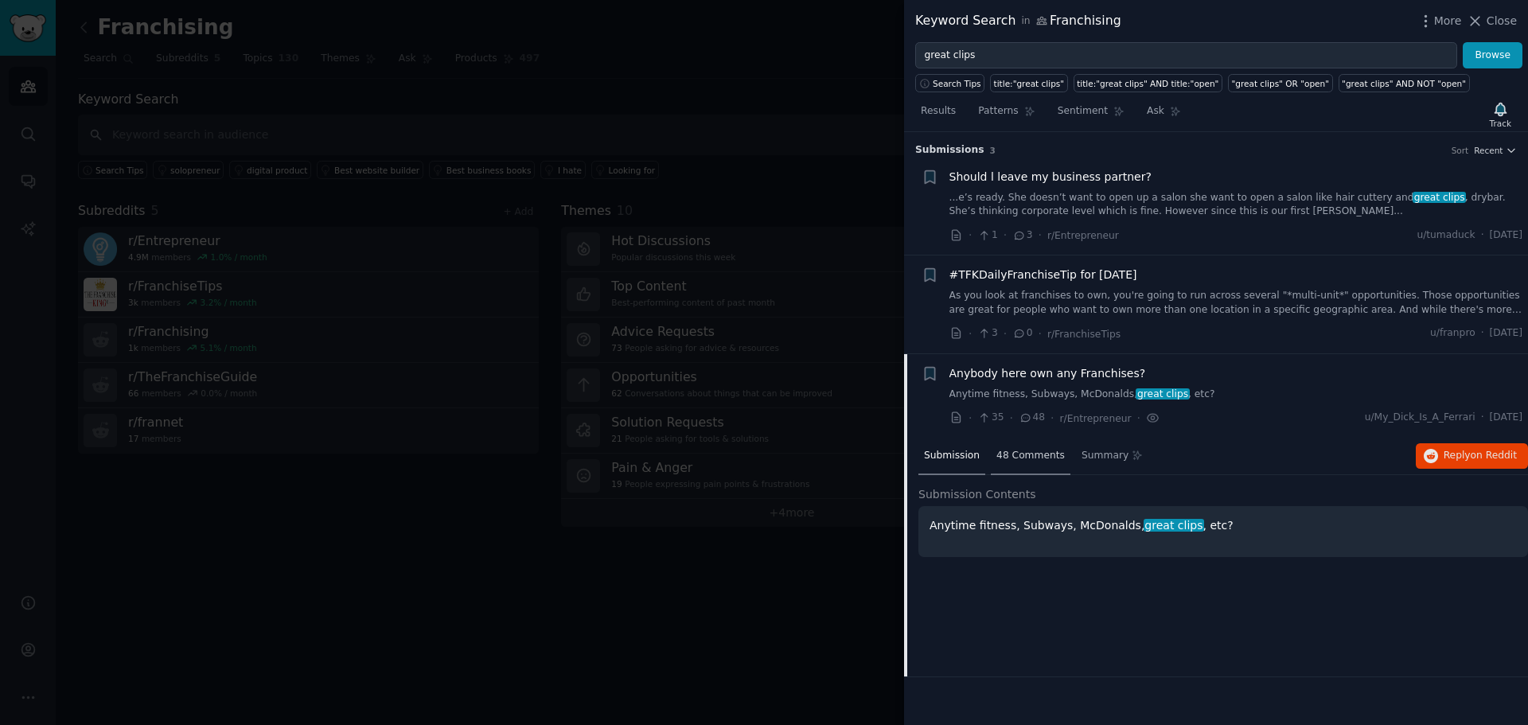
click at [1019, 458] on span "48 Comments" at bounding box center [1030, 456] width 68 height 14
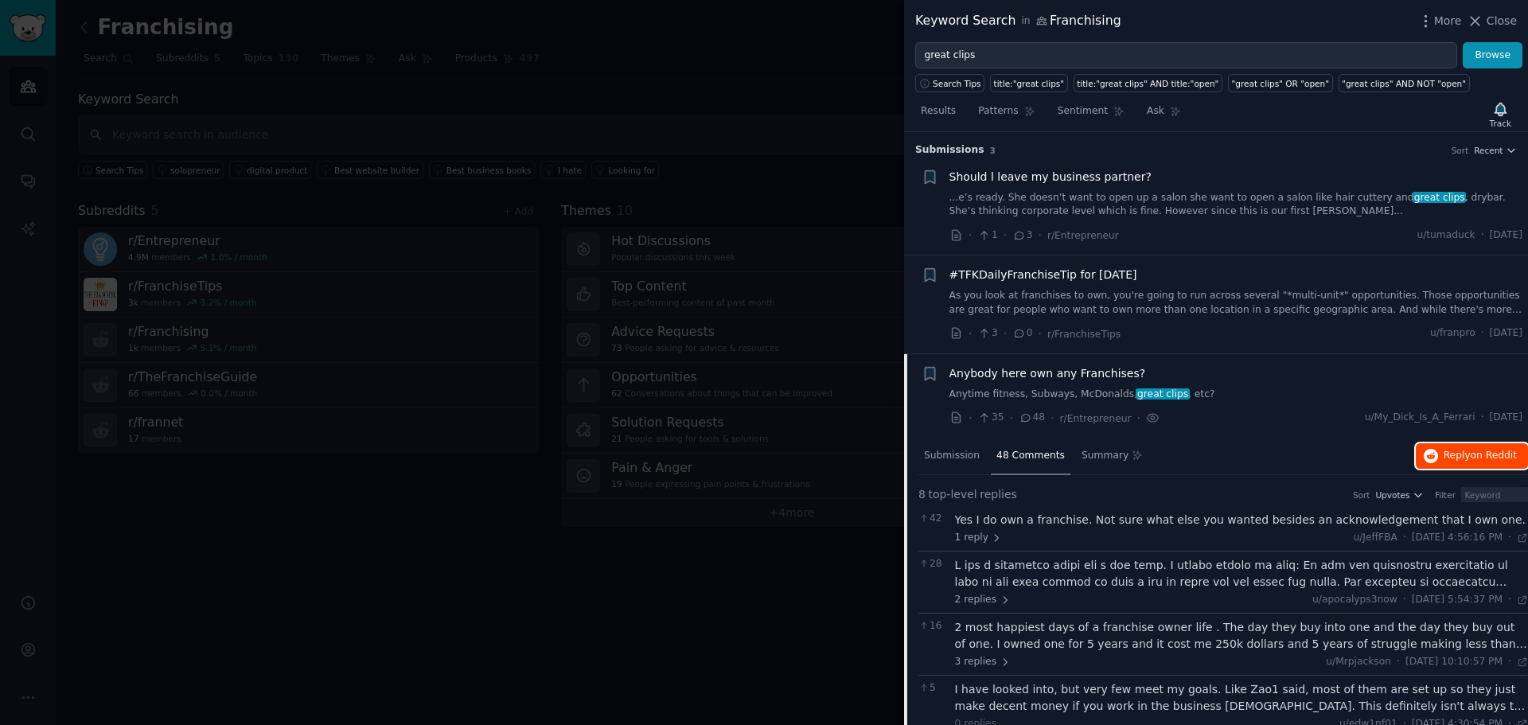
click at [1482, 454] on span "on Reddit" at bounding box center [1494, 455] width 46 height 11
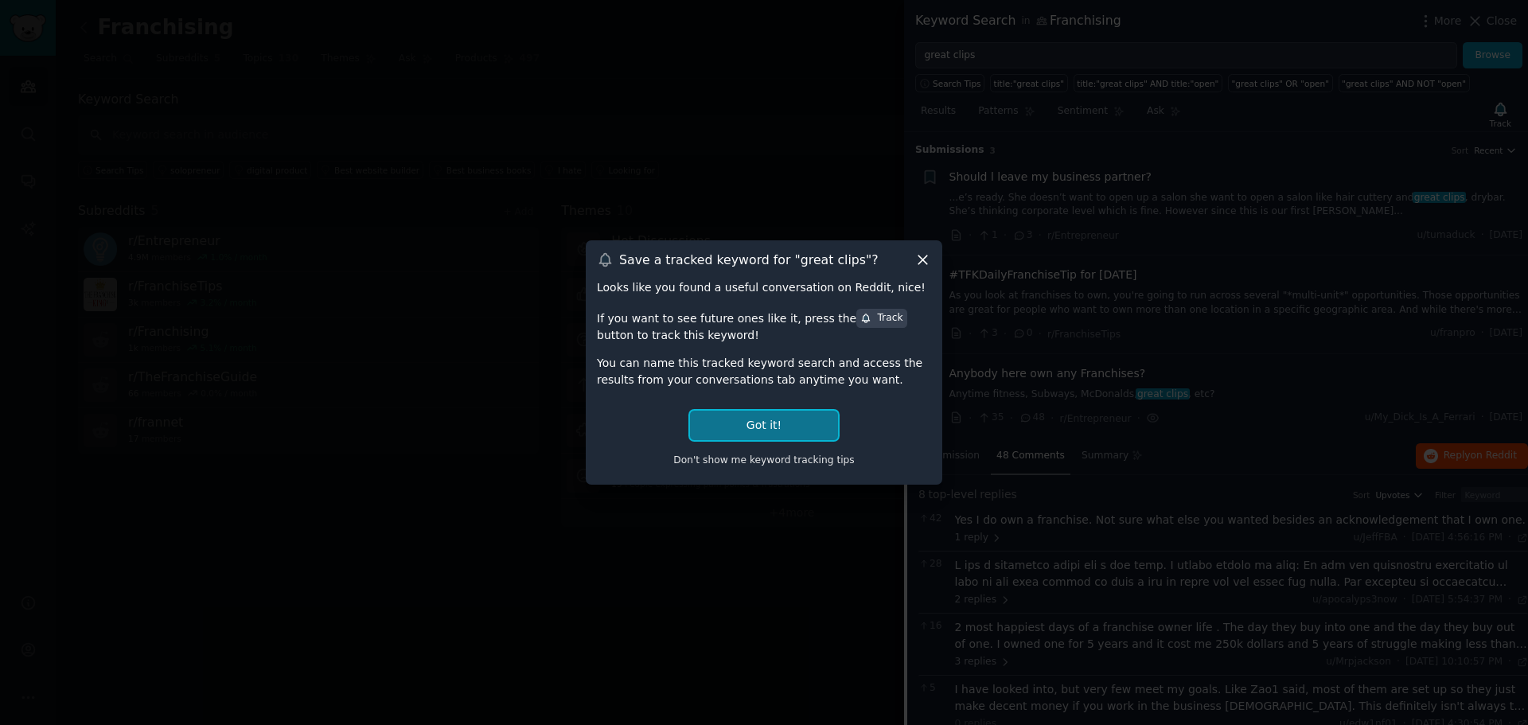
click at [775, 419] on button "Got it!" at bounding box center [764, 425] width 148 height 29
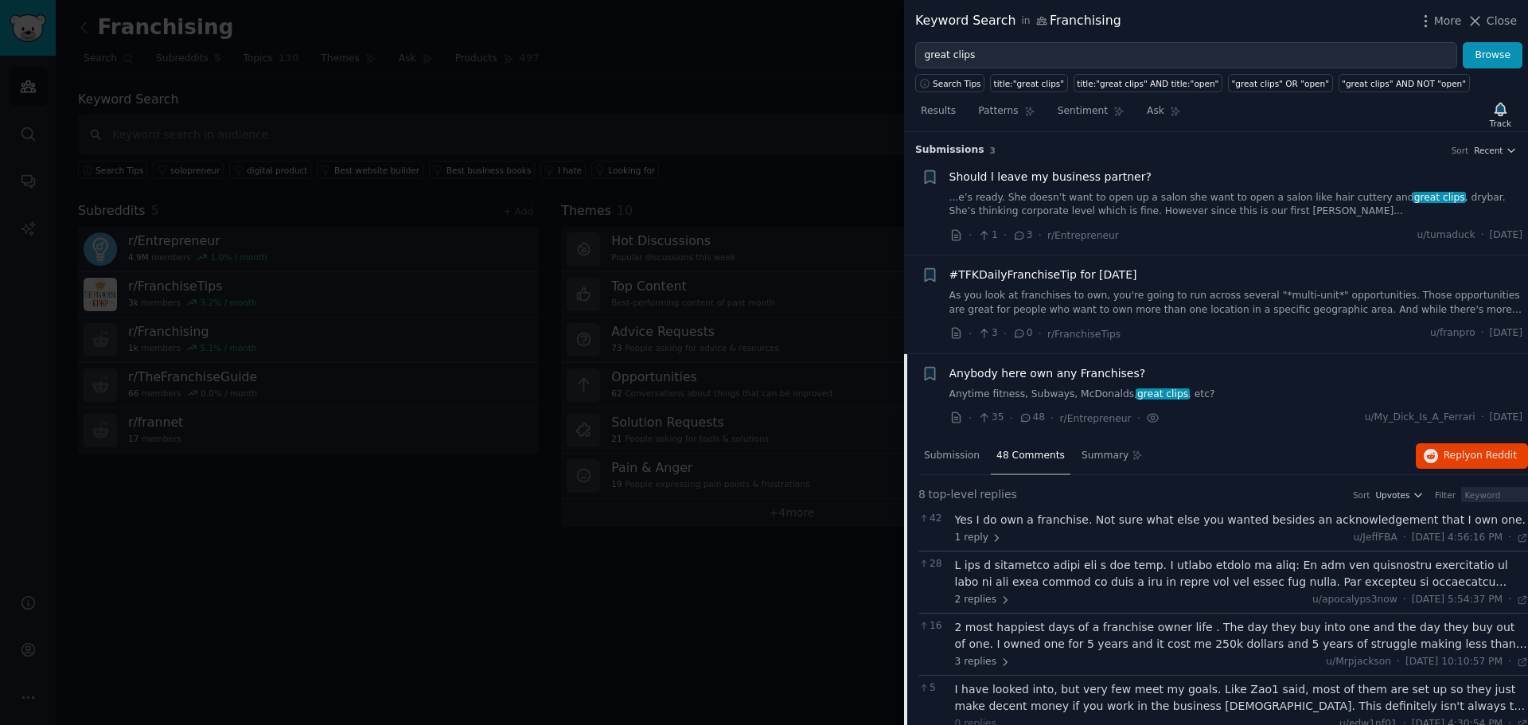
click at [1025, 455] on span "48 Comments" at bounding box center [1030, 456] width 68 height 14
click at [1483, 14] on icon at bounding box center [1475, 21] width 17 height 17
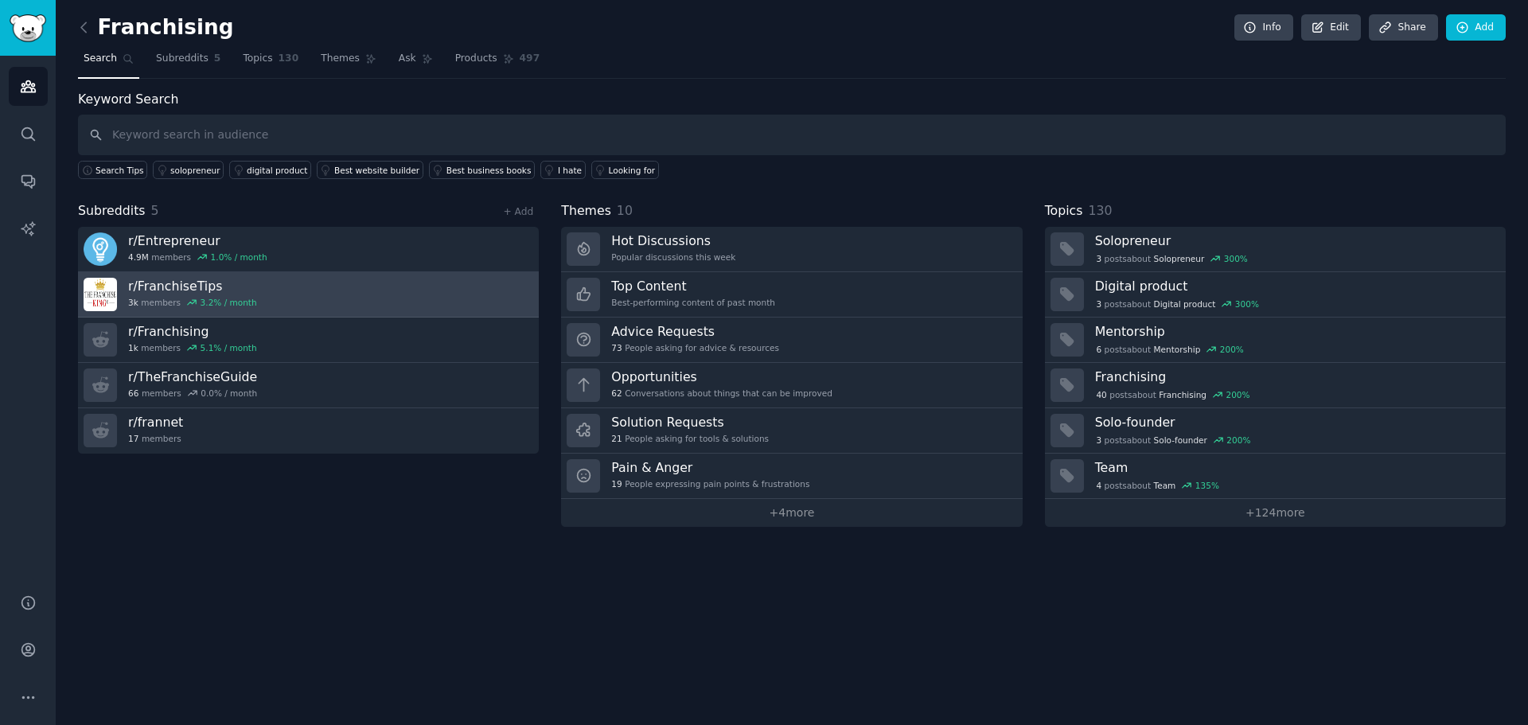
click at [211, 286] on h3 "r/ FranchiseTips" at bounding box center [192, 286] width 129 height 17
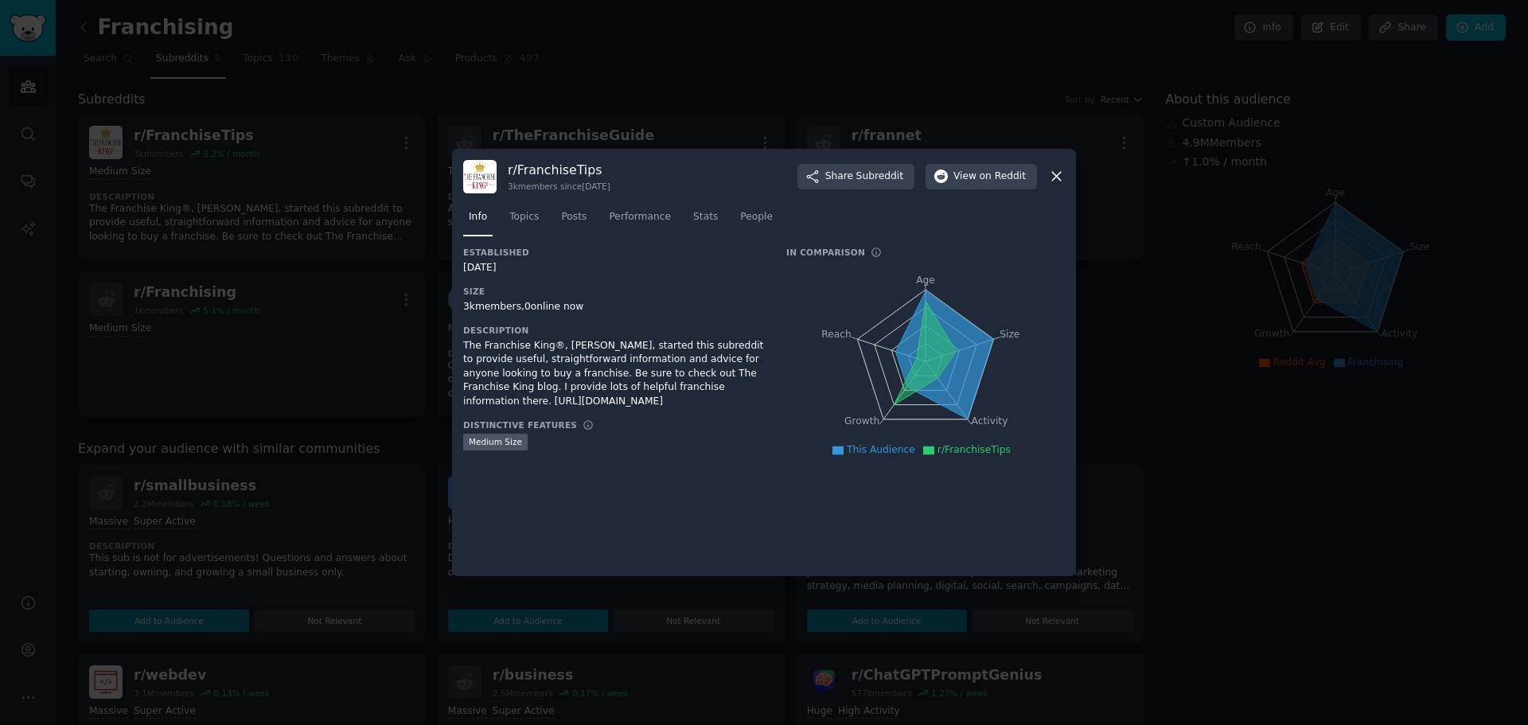
click at [1058, 168] on icon at bounding box center [1056, 176] width 17 height 17
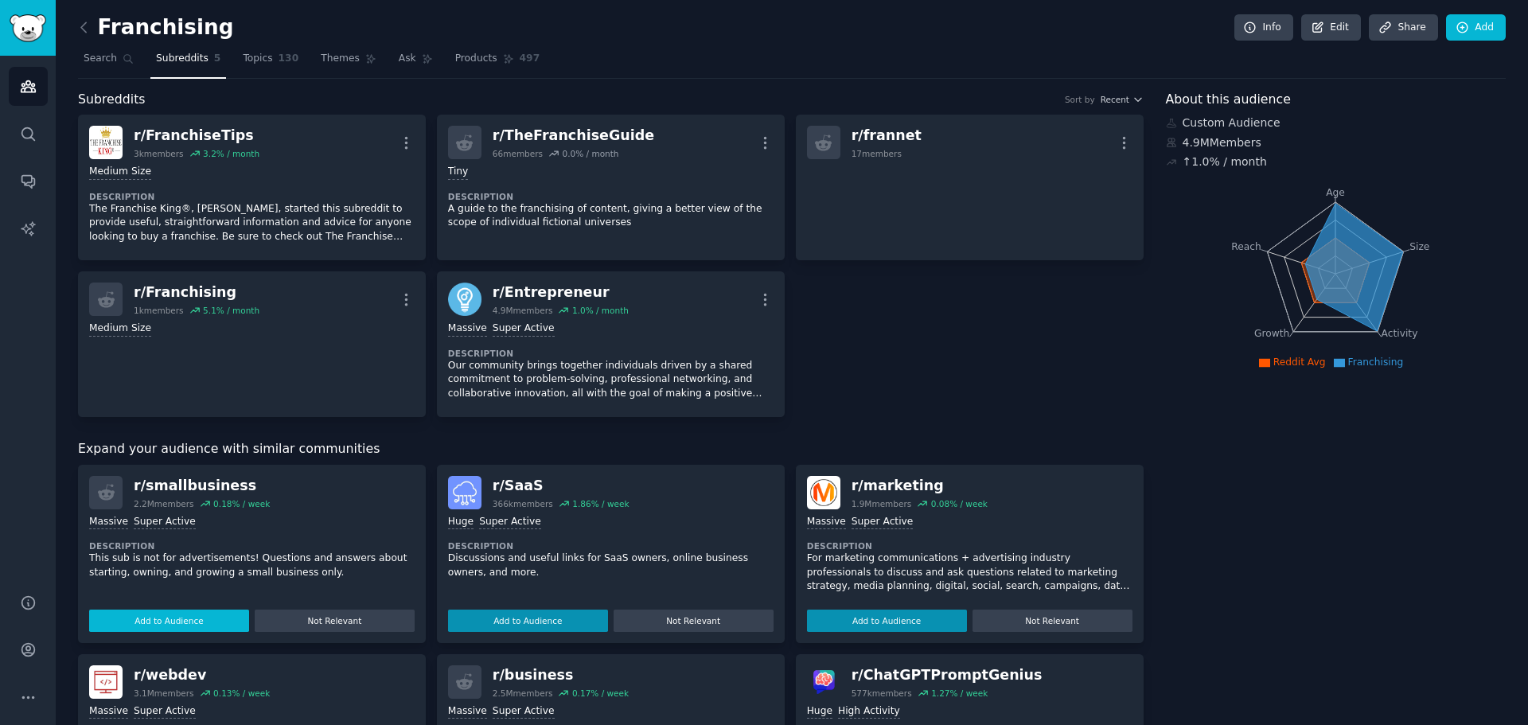
click at [196, 614] on button "Add to Audience" at bounding box center [169, 621] width 160 height 22
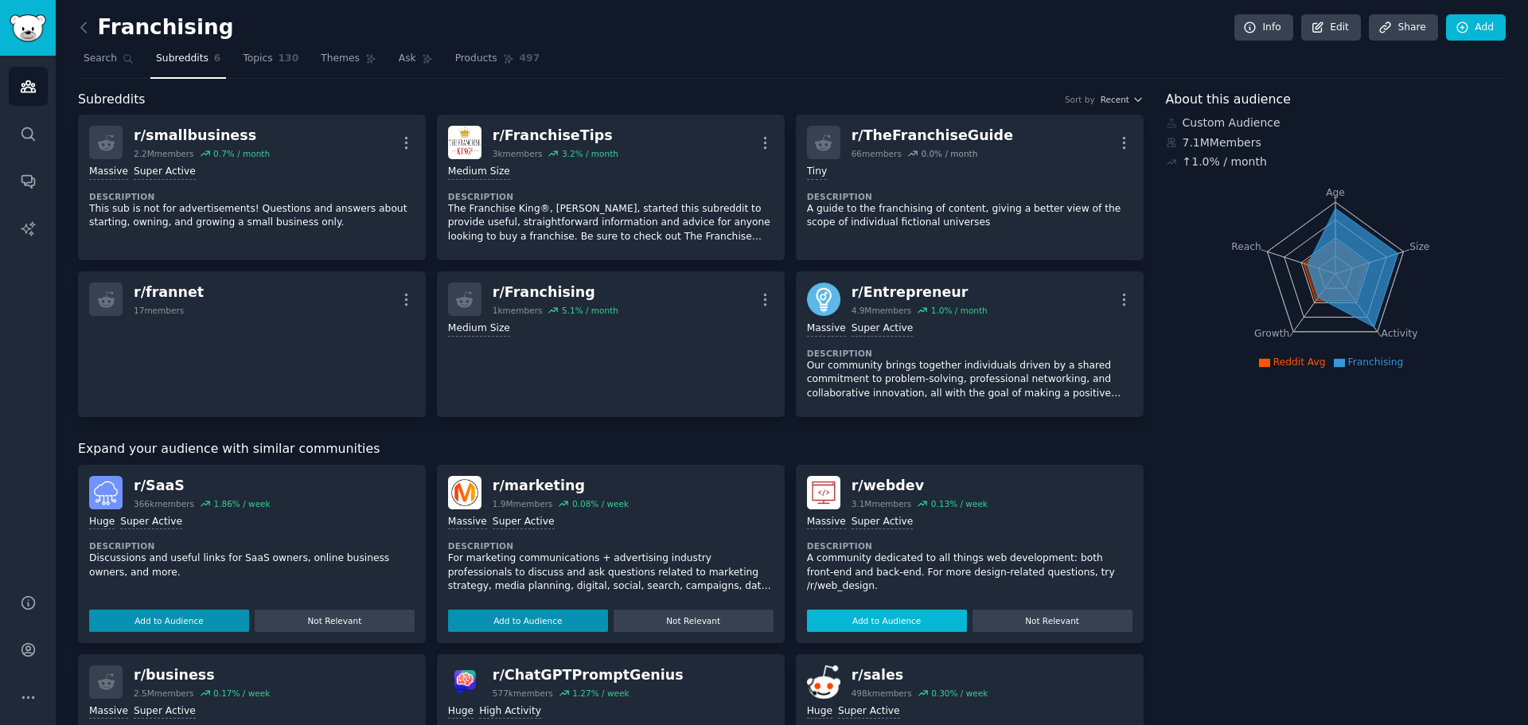
click at [520, 629] on button "Add to Audience" at bounding box center [528, 621] width 160 height 22
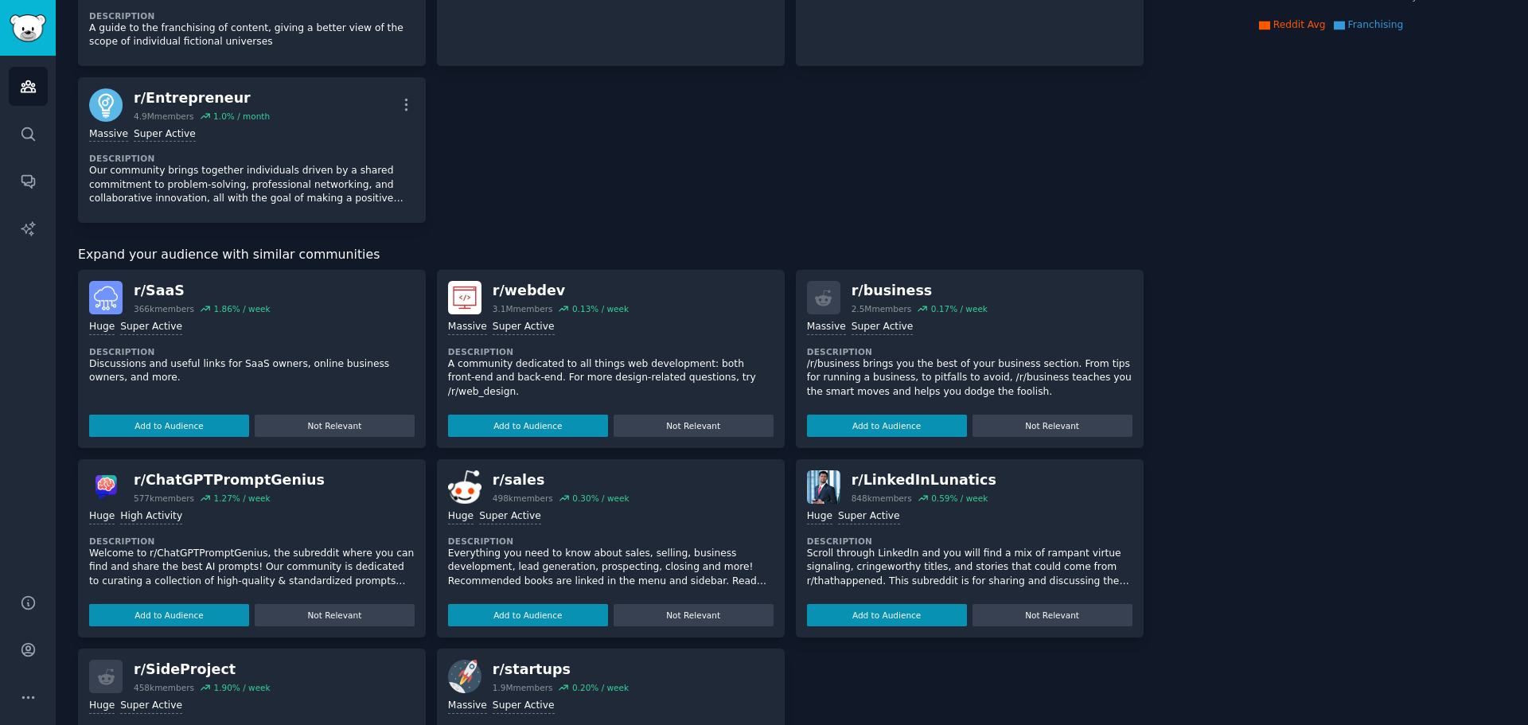
scroll to position [345, 0]
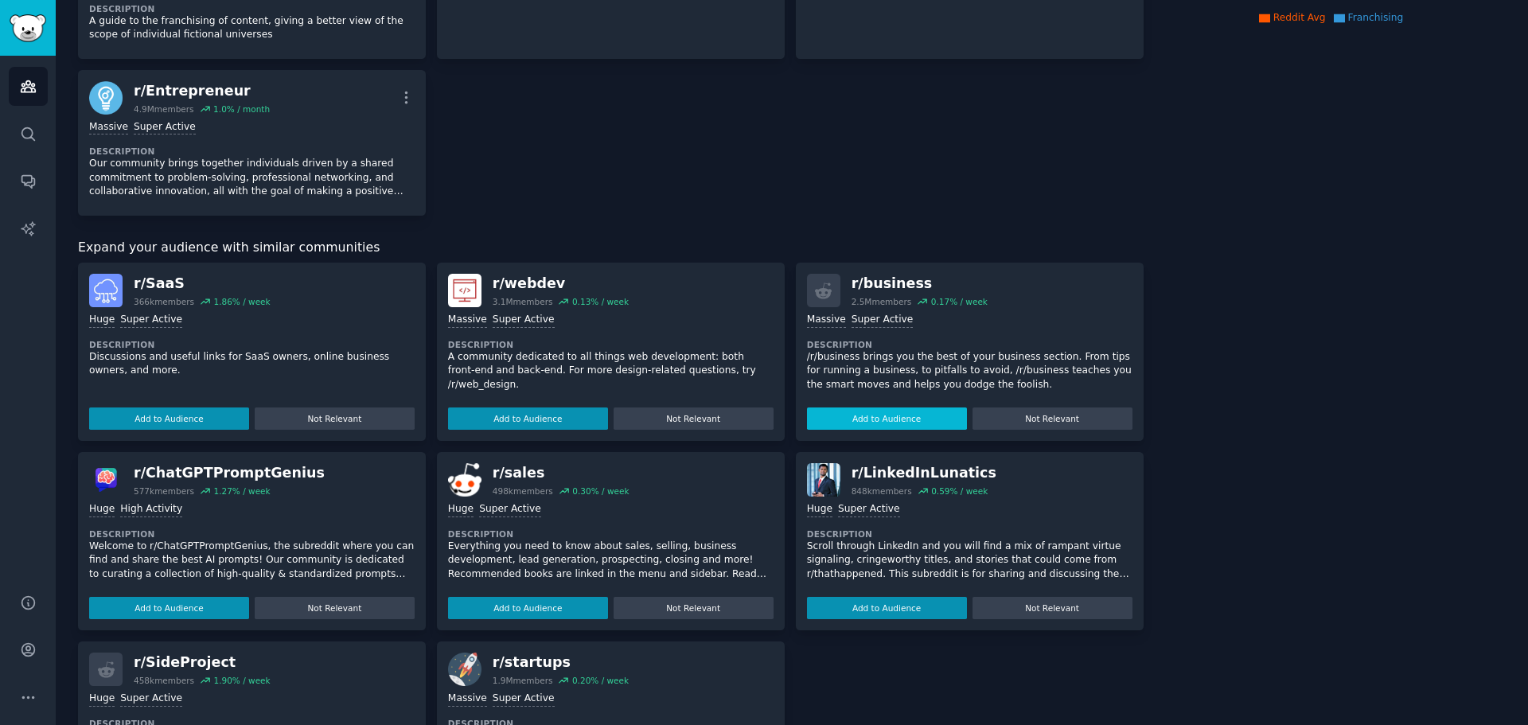
click at [924, 422] on button "Add to Audience" at bounding box center [887, 418] width 160 height 22
